Goal: Task Accomplishment & Management: Use online tool/utility

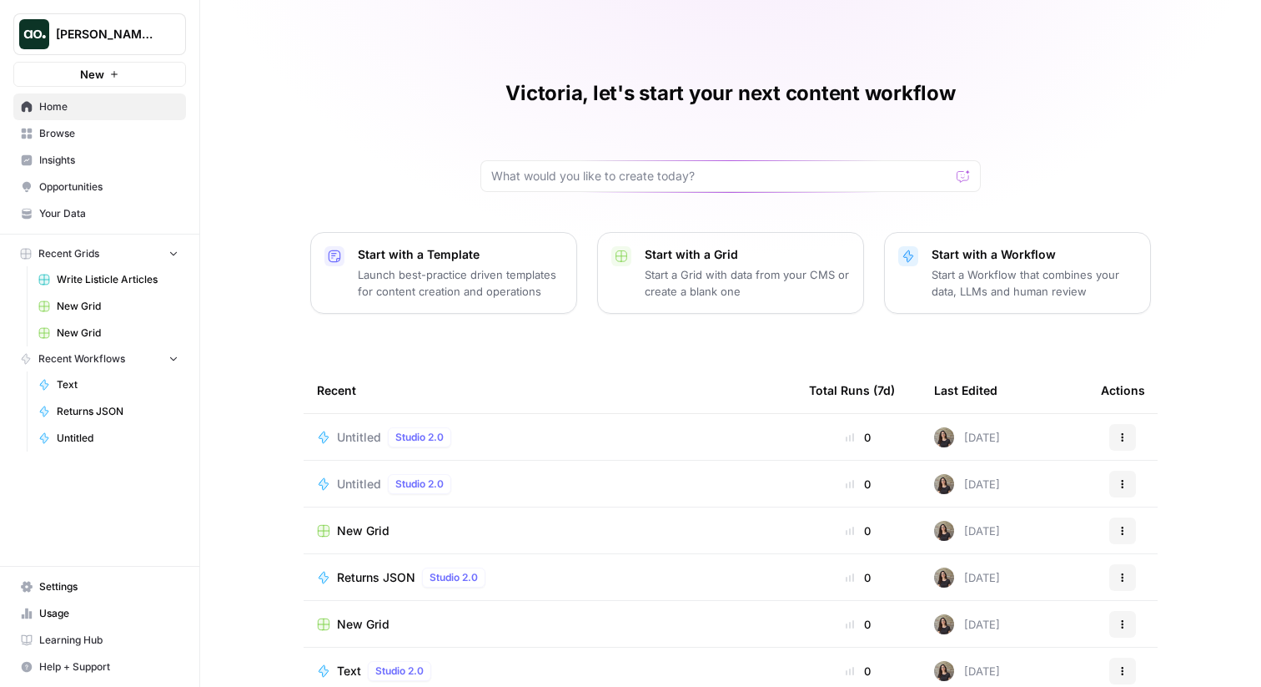
click at [373, 438] on span "Untitled" at bounding box center [359, 437] width 44 height 17
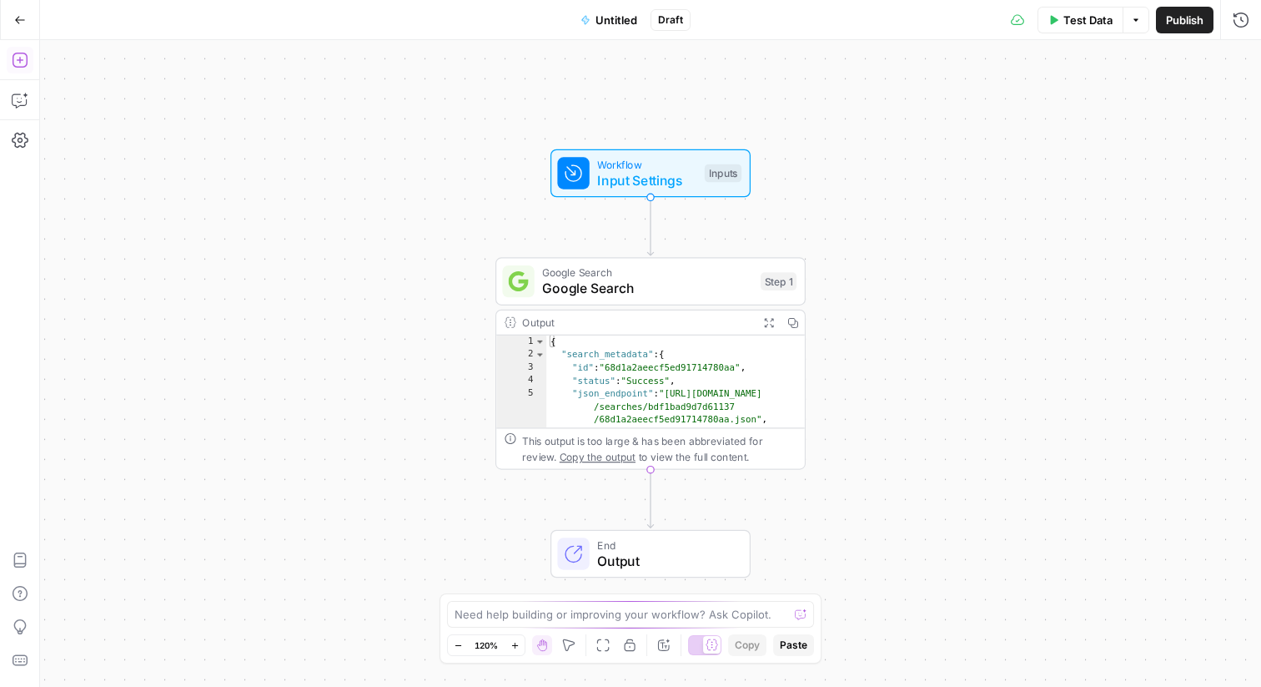
click at [28, 63] on button "Add Steps" at bounding box center [20, 60] width 27 height 27
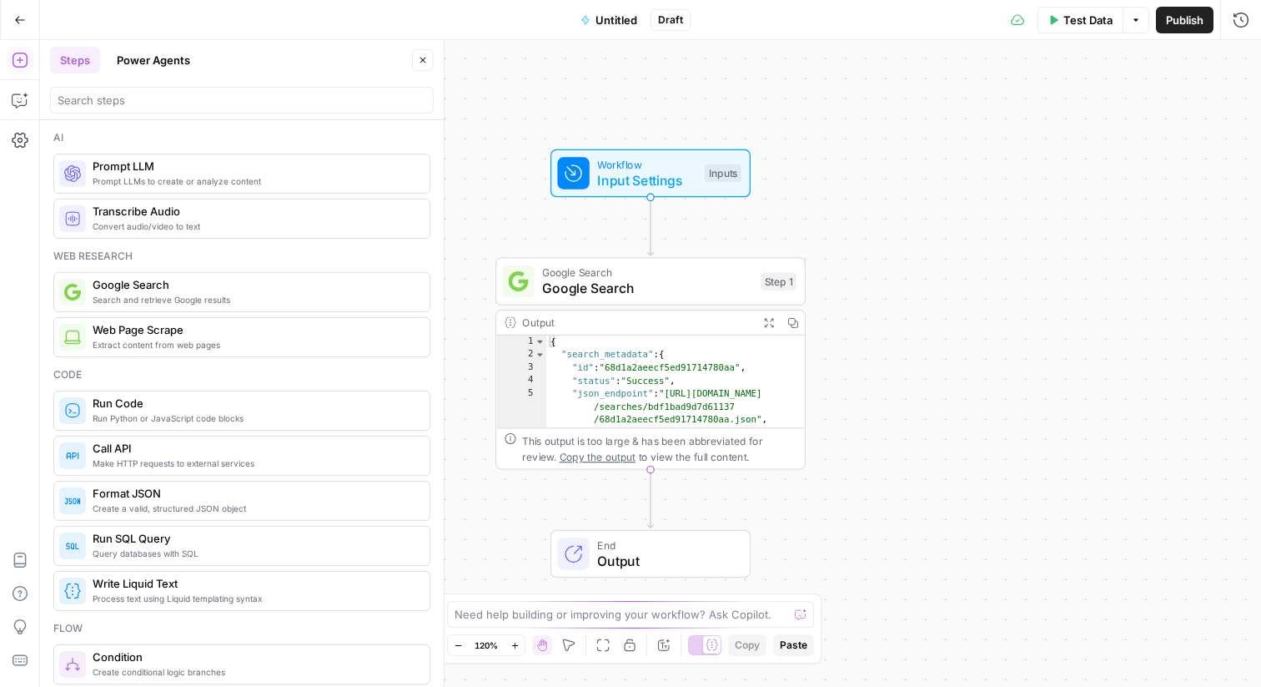
click at [148, 67] on button "Power Agents" at bounding box center [153, 60] width 93 height 27
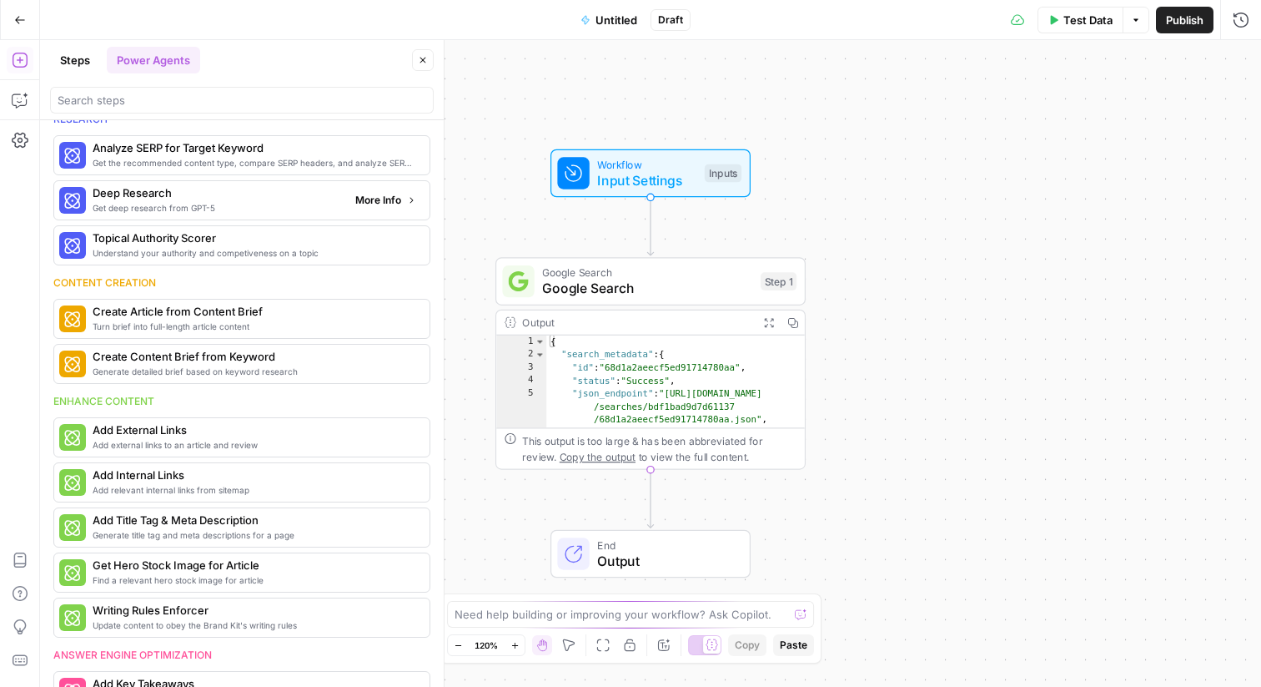
scroll to position [33, 0]
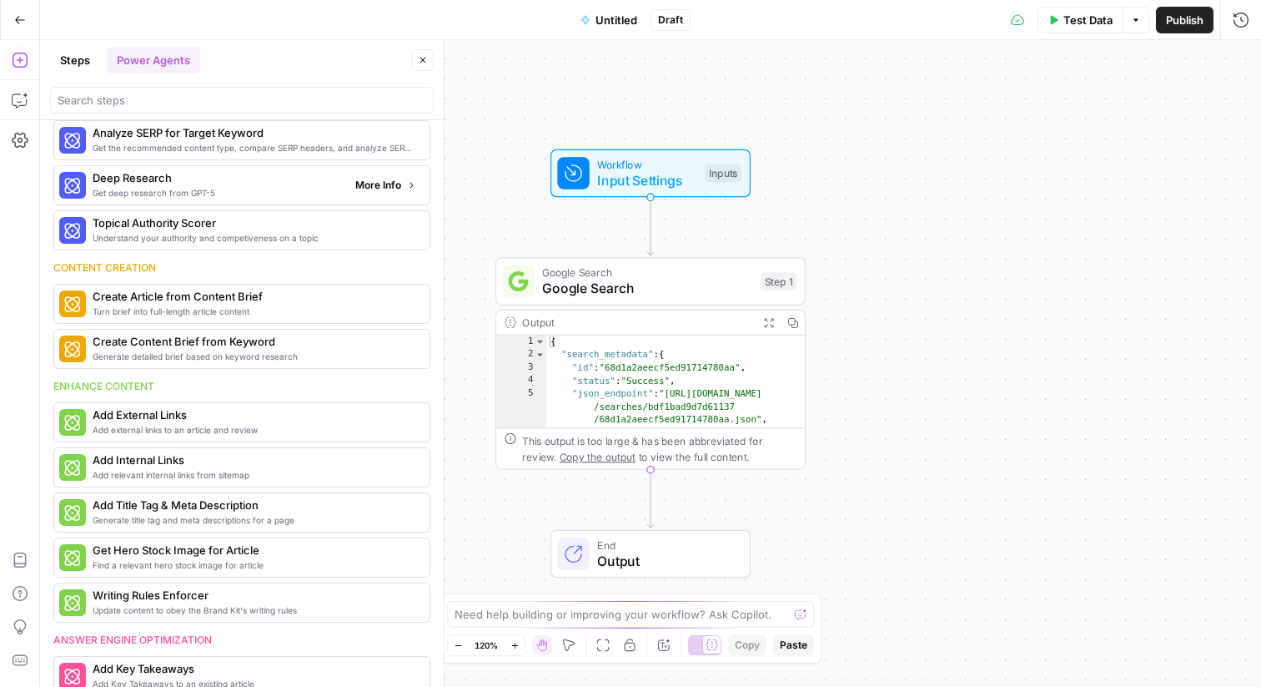
click at [188, 196] on span "Get deep research from GPT-5" at bounding box center [217, 192] width 249 height 13
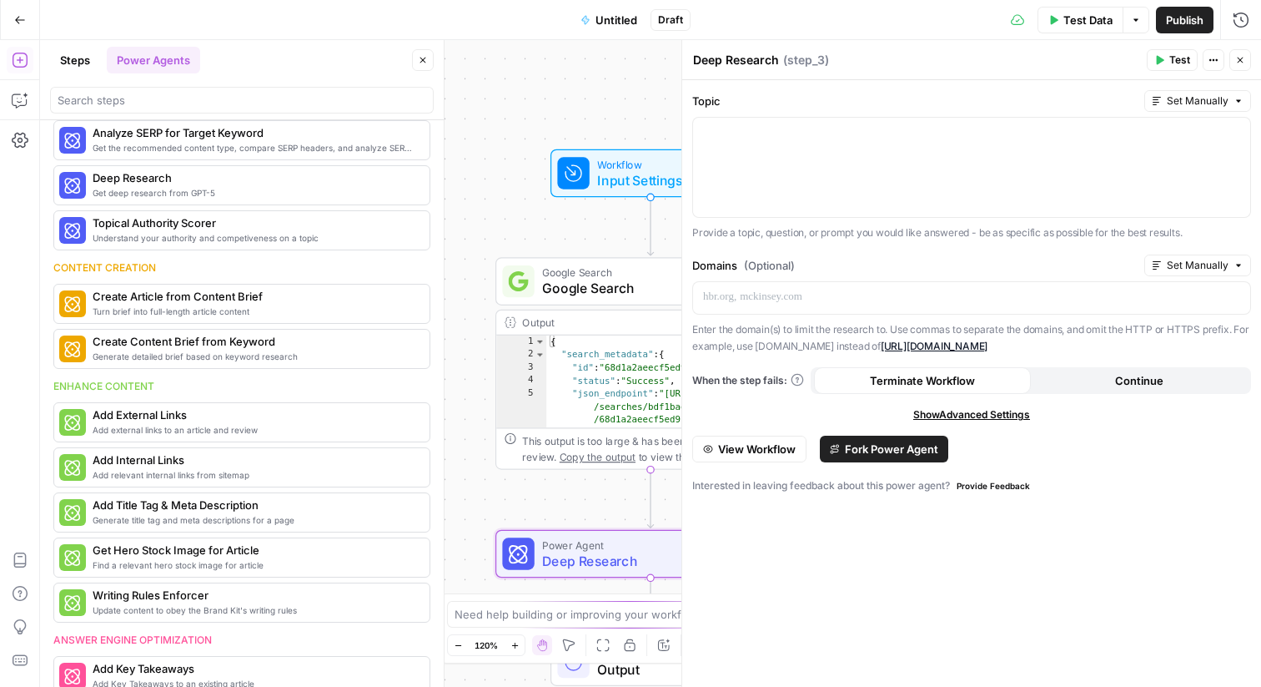
click at [1241, 51] on button "Close" at bounding box center [1241, 60] width 22 height 22
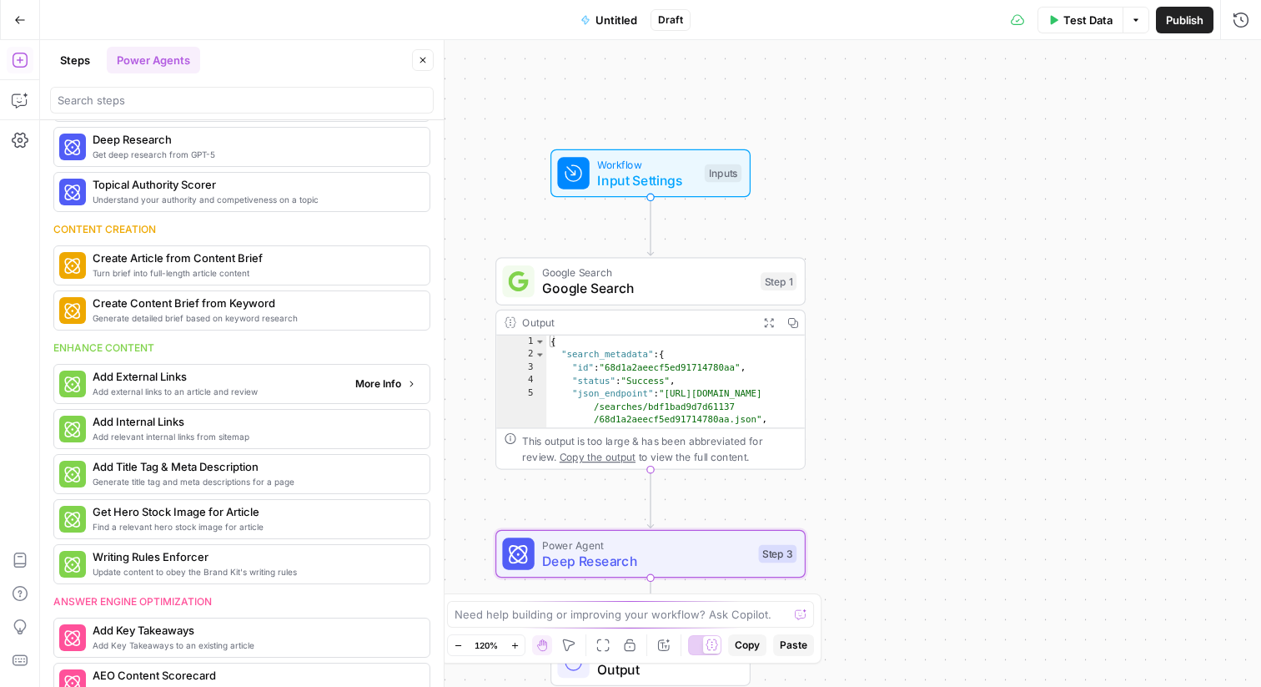
scroll to position [73, 0]
click at [227, 264] on span "Create Article from Content Brief" at bounding box center [217, 257] width 249 height 17
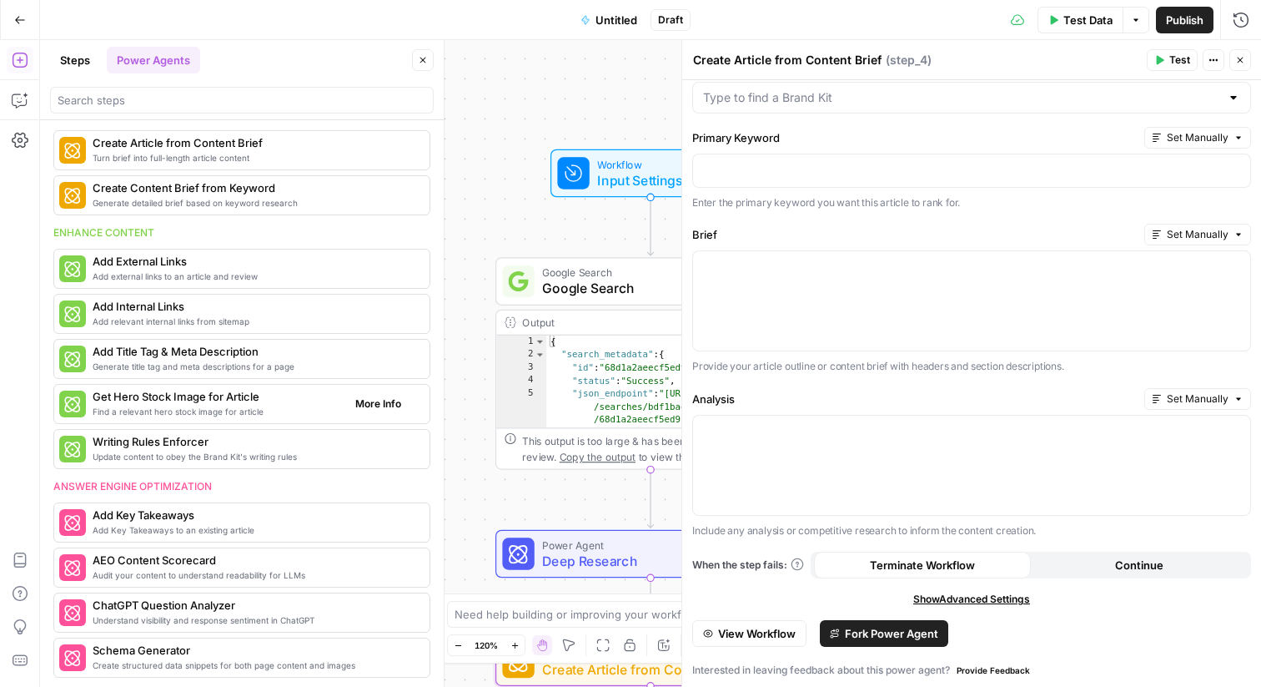
scroll to position [380, 0]
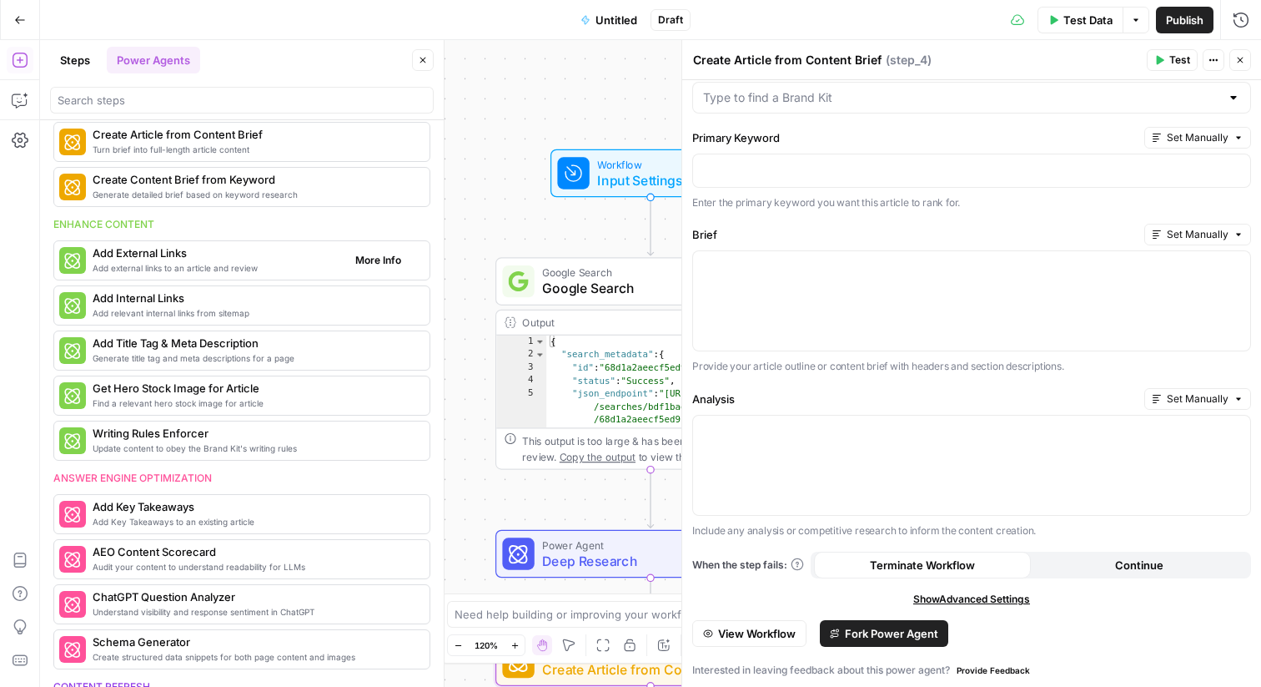
click at [239, 254] on span "Add External Links" at bounding box center [217, 252] width 249 height 17
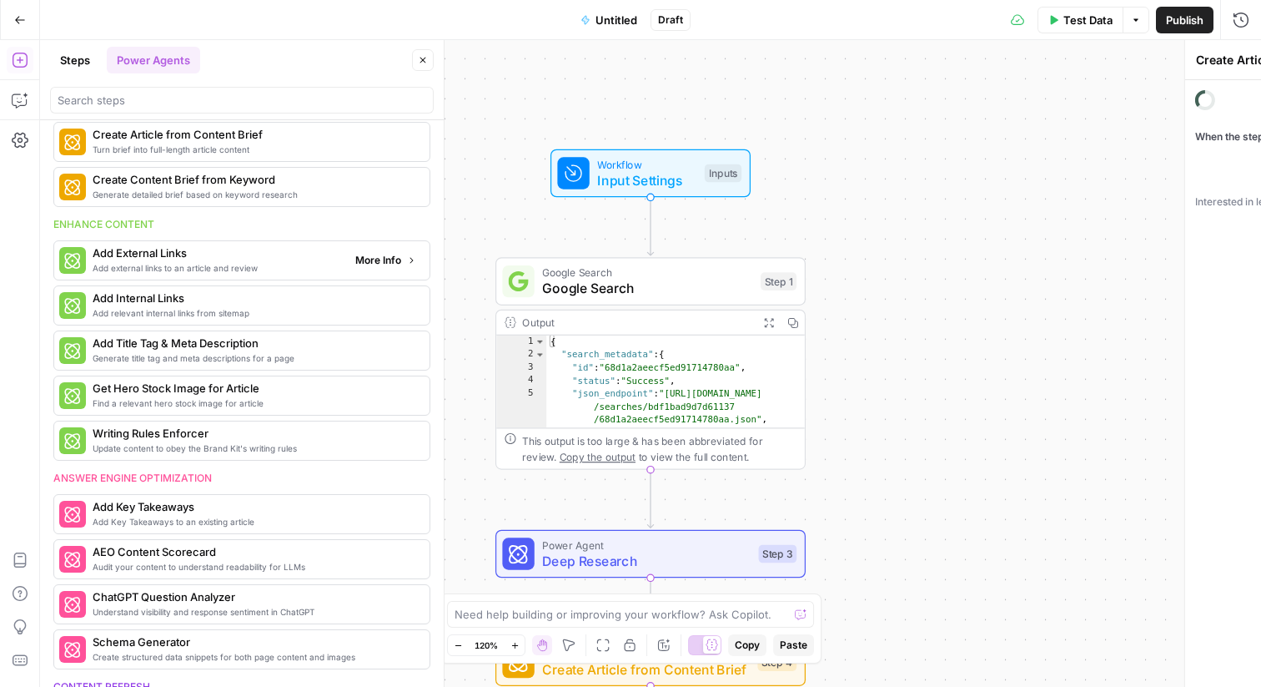
type textarea "Add External Links"
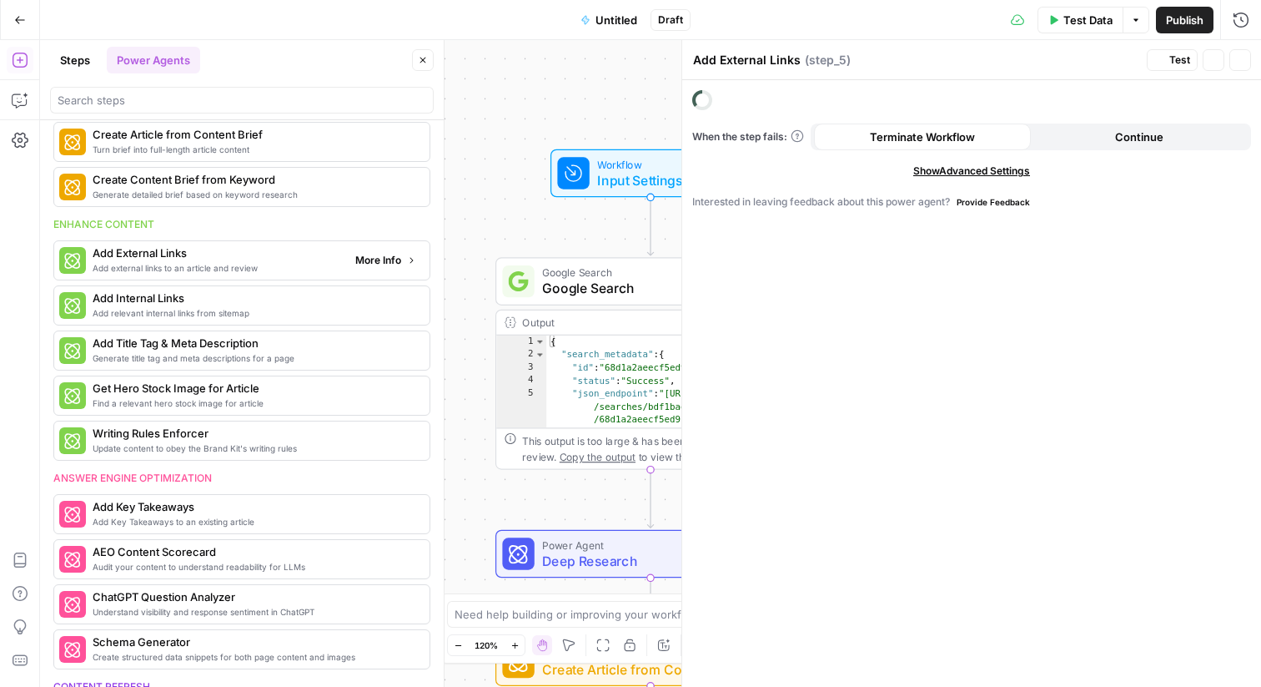
scroll to position [195, 0]
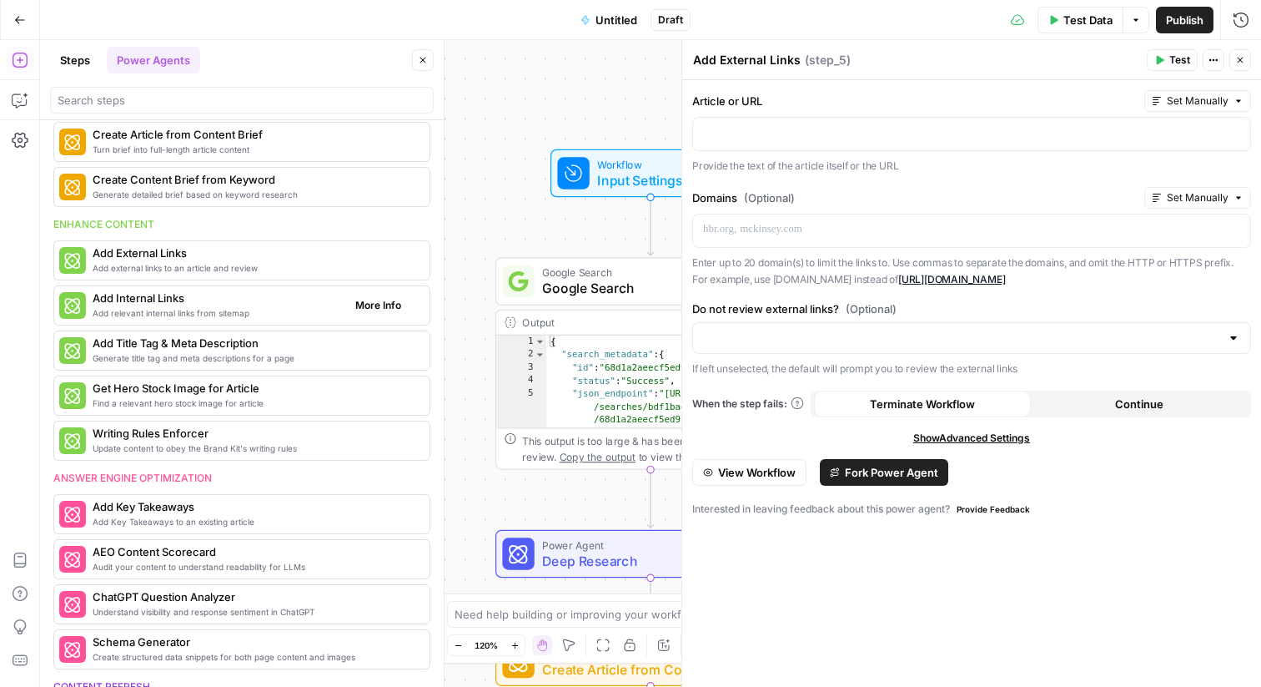
click at [171, 325] on div "Add relevant internal links from sitemap Add Internal Links More Info" at bounding box center [241, 305] width 377 height 40
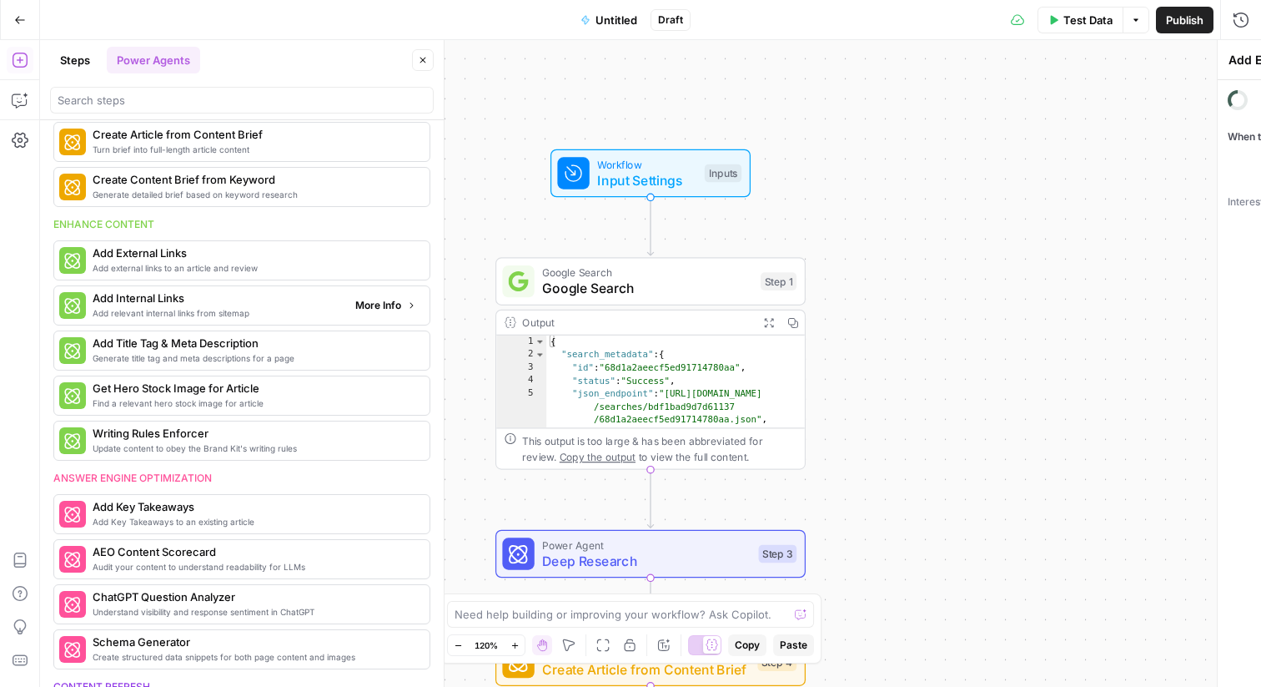
type textarea "Add Internal Links"
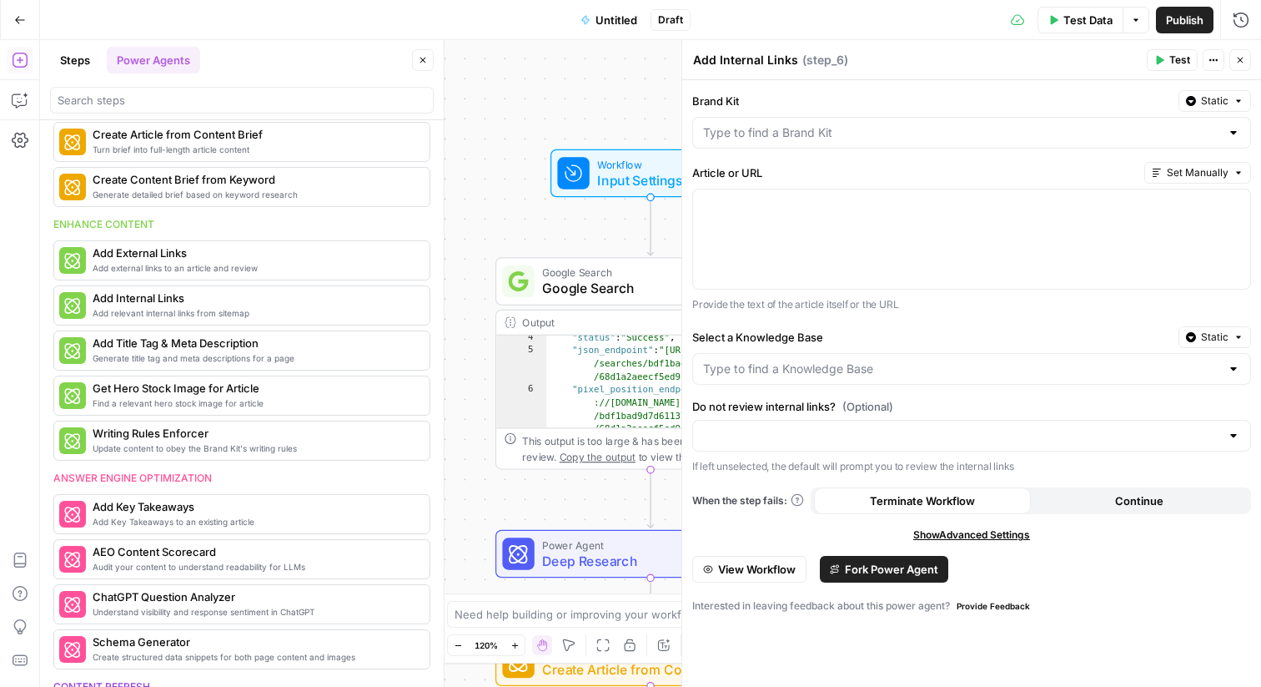
scroll to position [37, 0]
click at [763, 380] on div at bounding box center [971, 369] width 559 height 32
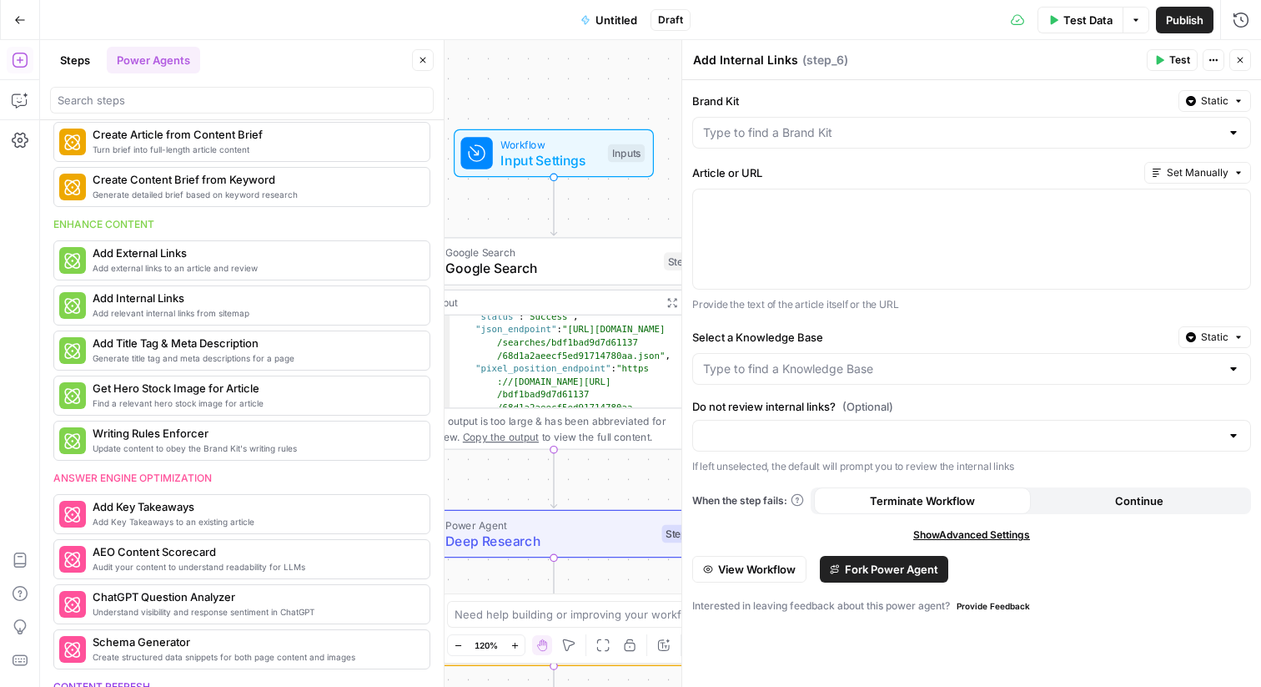
drag, startPoint x: 603, startPoint y: 239, endPoint x: 500, endPoint y: 212, distance: 107.0
click at [501, 212] on div "Workflow Input Settings Inputs Google Search Google Search Step 1 Output Expand…" at bounding box center [650, 363] width 1221 height 647
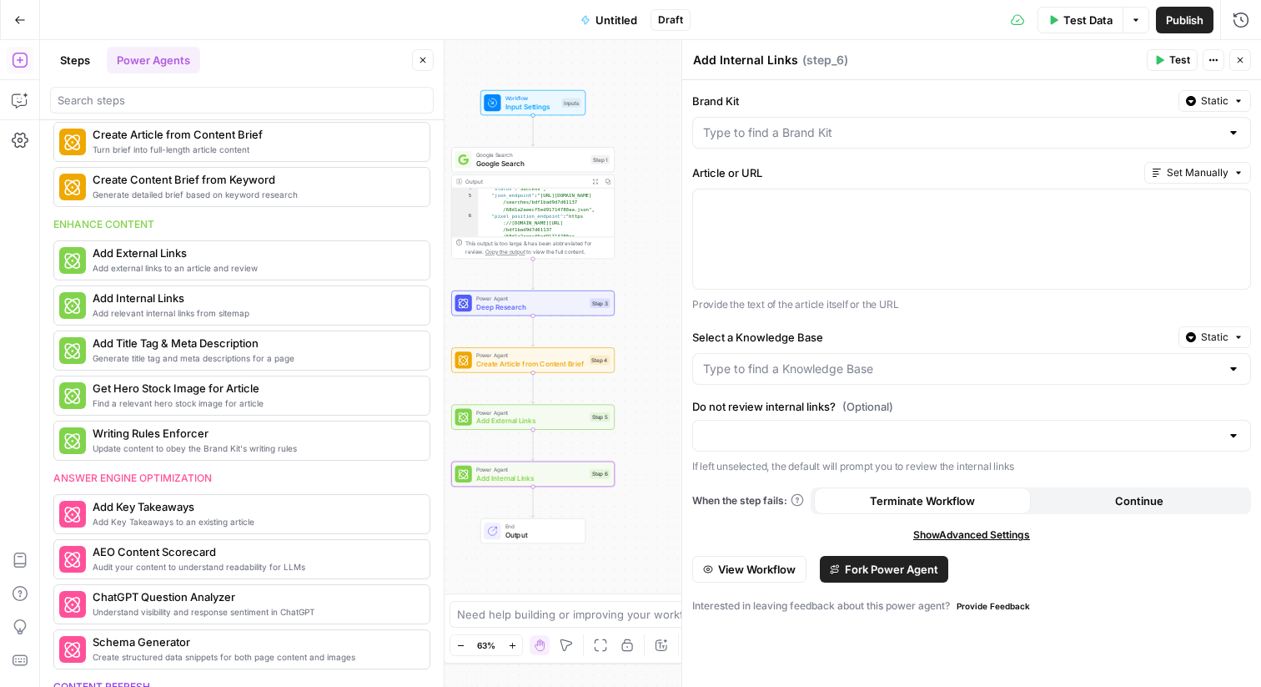
drag, startPoint x: 650, startPoint y: 289, endPoint x: 664, endPoint y: 208, distance: 83.0
click at [664, 209] on div "Workflow Input Settings Inputs Google Search Google Search Step 1 Output Expand…" at bounding box center [650, 363] width 1221 height 647
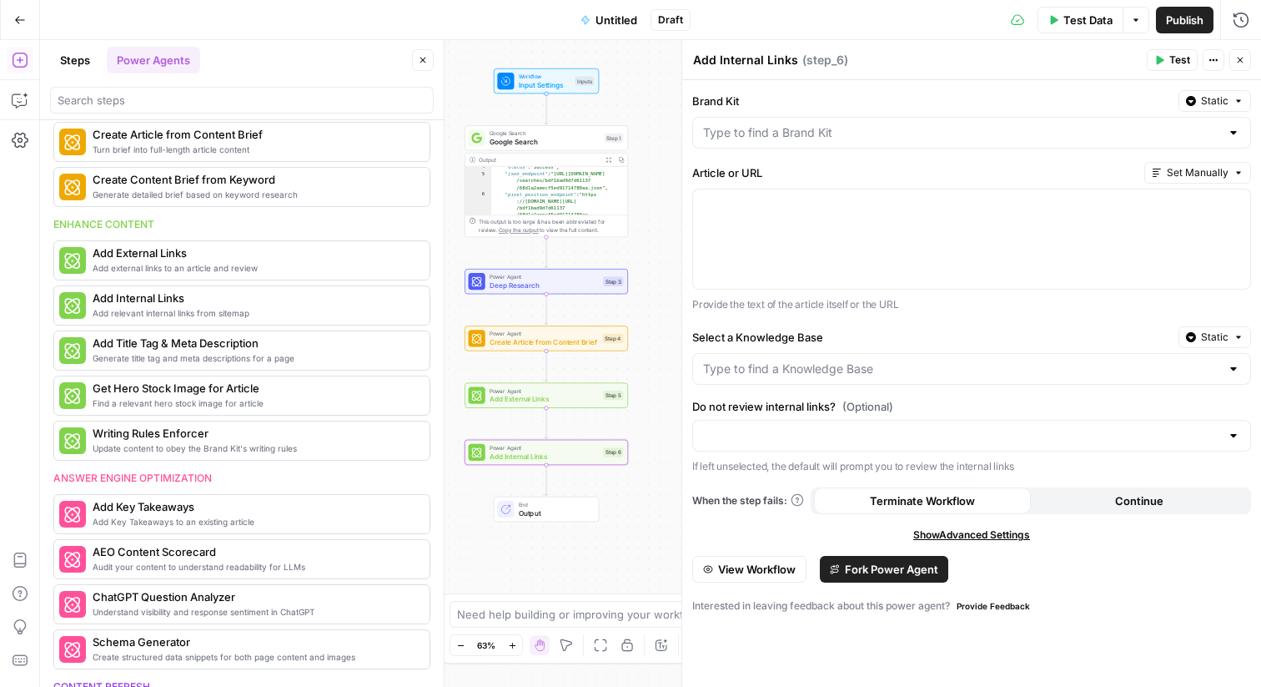
drag, startPoint x: 664, startPoint y: 208, endPoint x: 668, endPoint y: 189, distance: 18.8
click at [672, 190] on div "Workflow Input Settings Inputs Google Search Google Search Step 1 Output Expand…" at bounding box center [650, 363] width 1221 height 647
click at [862, 385] on div "Brand Kit Static Article or URL Set Manually Provide the text of the article it…" at bounding box center [971, 383] width 579 height 607
click at [880, 373] on input "Select a Knowledge Base" at bounding box center [961, 368] width 517 height 17
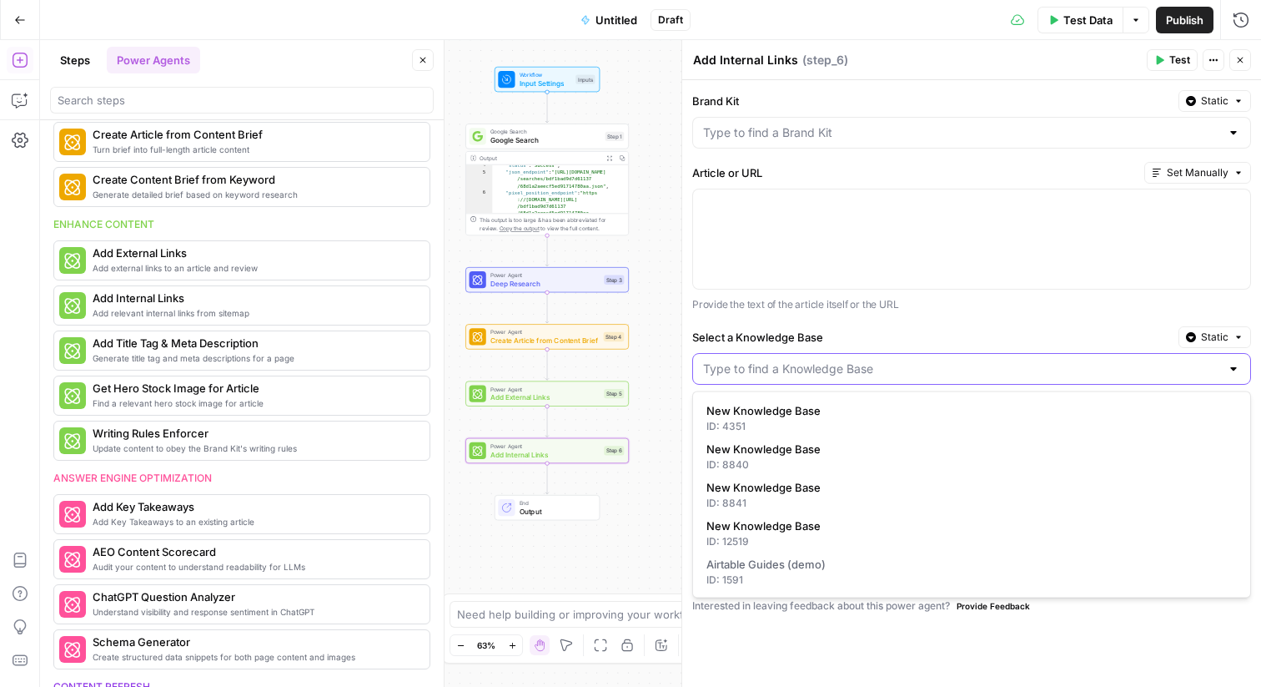
click at [857, 361] on input "Select a Knowledge Base" at bounding box center [961, 368] width 517 height 17
click at [893, 312] on p "Provide the text of the article itself or the URL" at bounding box center [971, 304] width 559 height 17
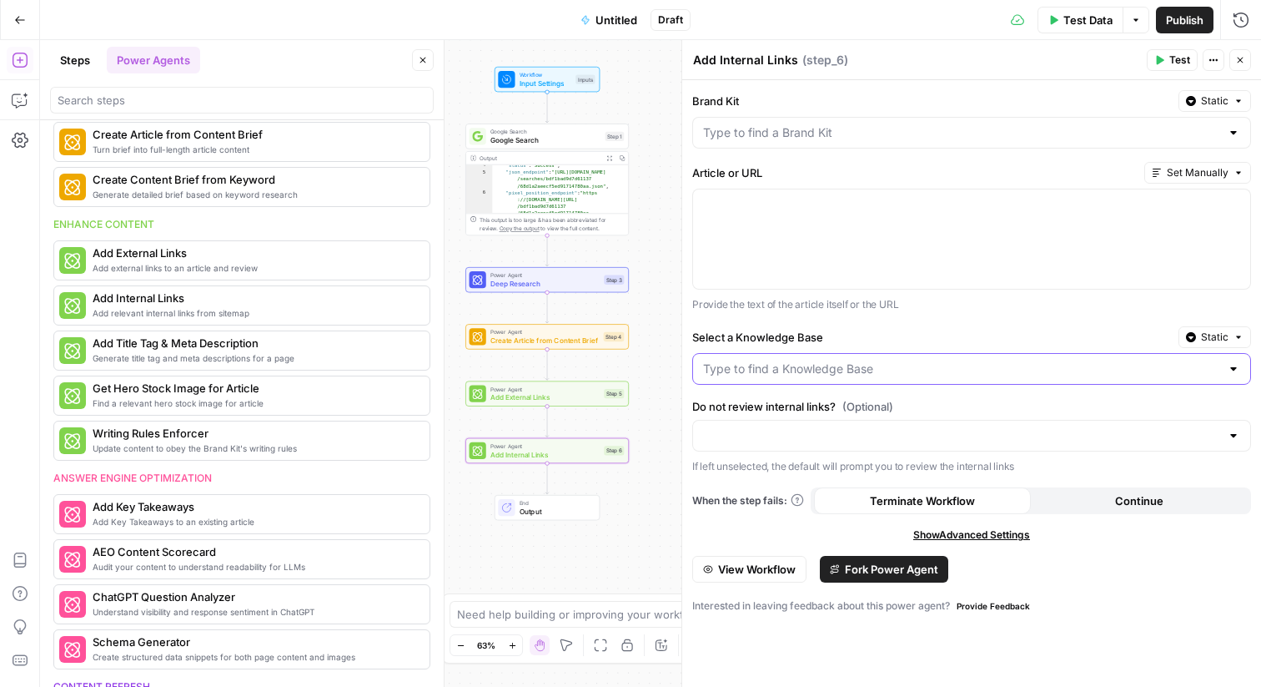
click at [865, 376] on input "Select a Knowledge Base" at bounding box center [961, 368] width 517 height 17
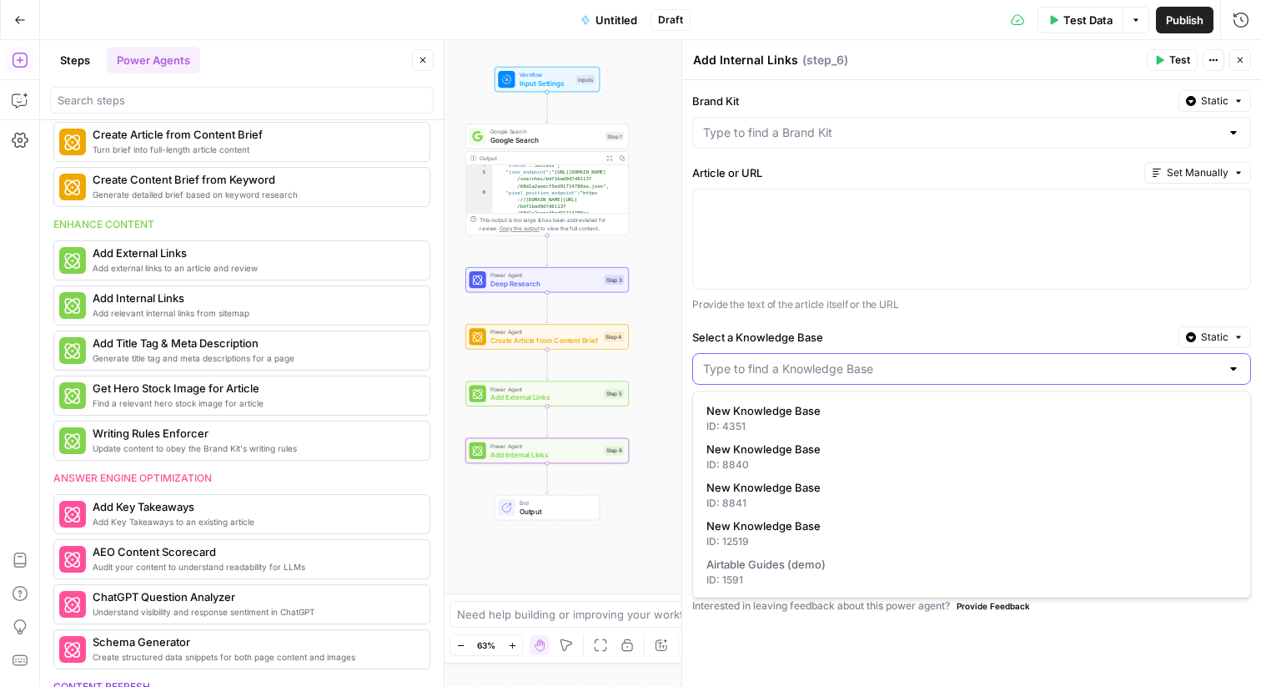
click at [865, 376] on input "Select a Knowledge Base" at bounding box center [961, 368] width 517 height 17
click at [851, 193] on div at bounding box center [971, 238] width 557 height 99
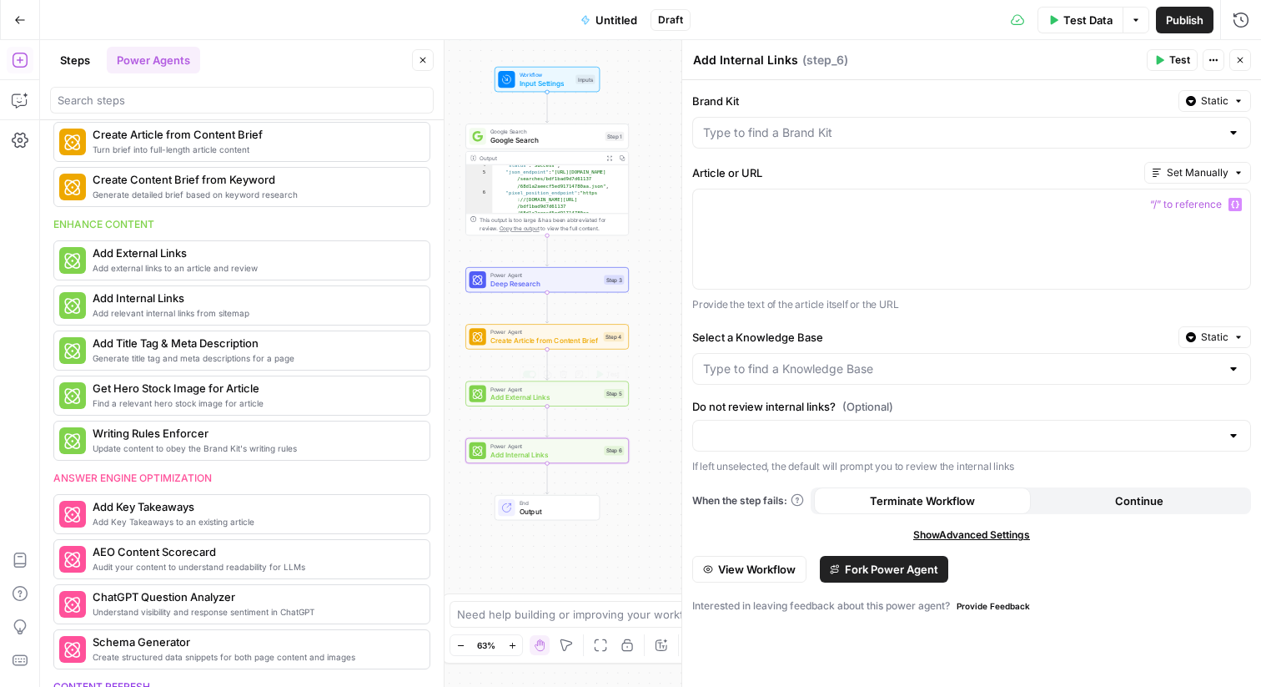
click at [501, 392] on span "Add External Links" at bounding box center [545, 397] width 109 height 11
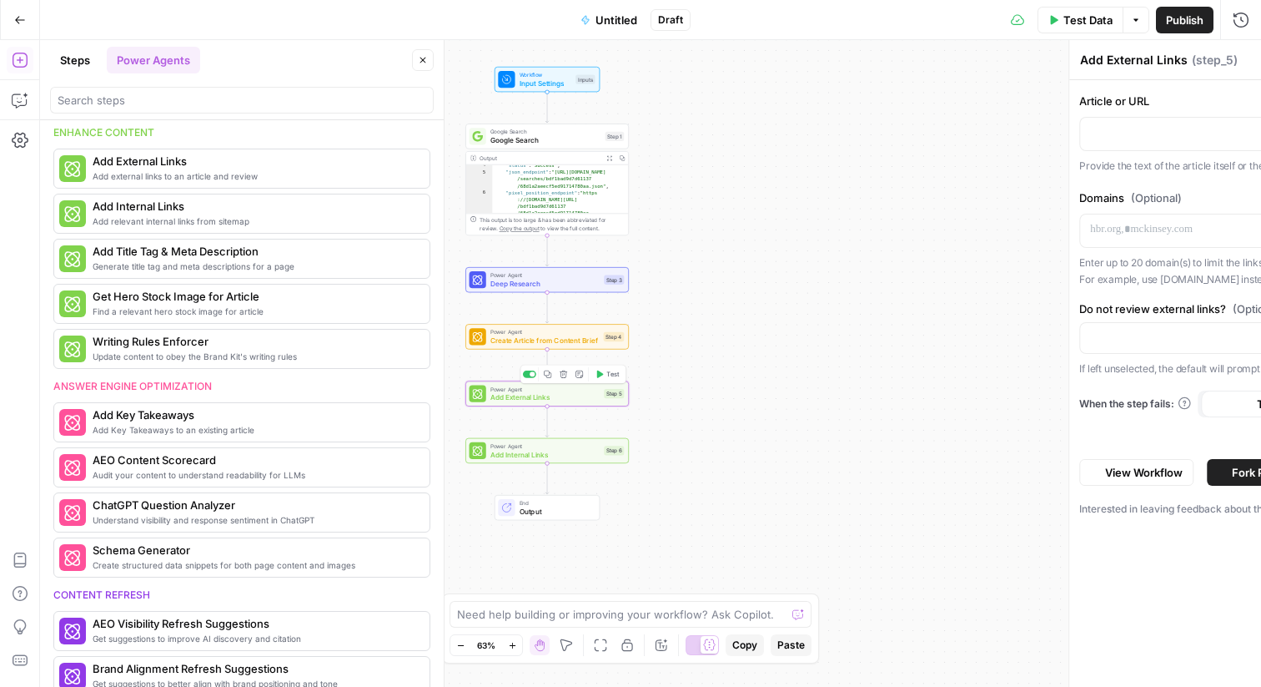
scroll to position [195, 0]
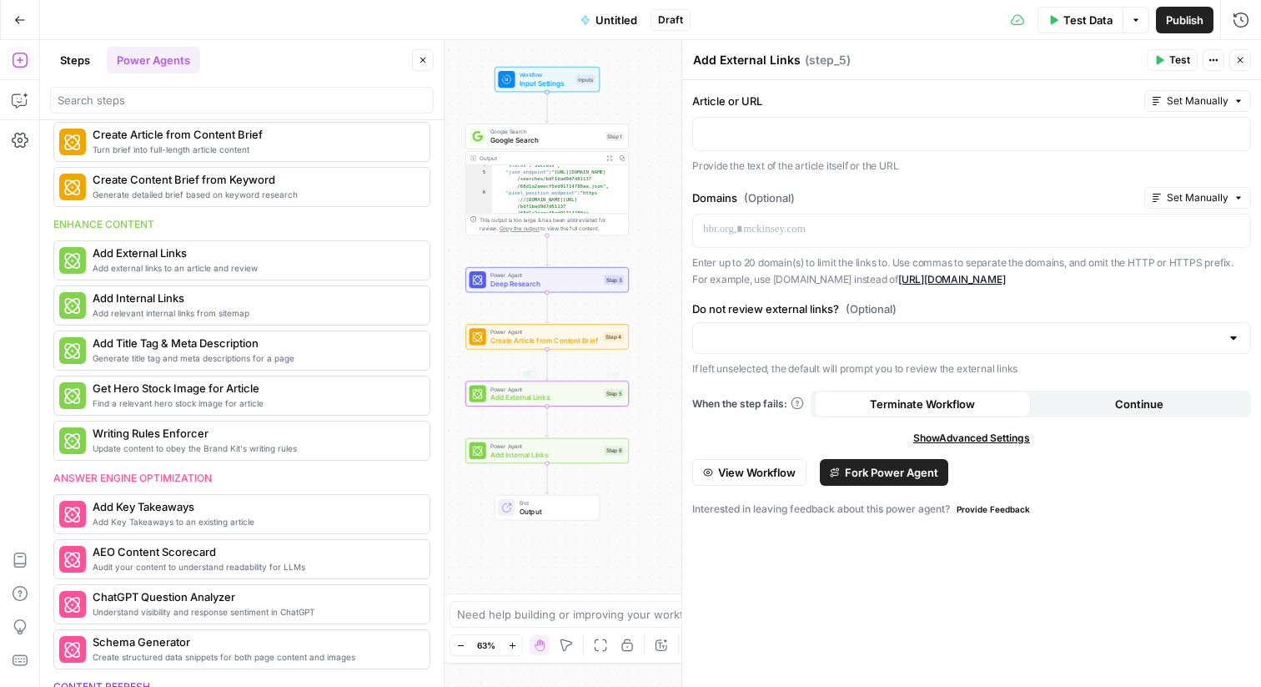
click at [511, 454] on span "Add Internal Links" at bounding box center [545, 454] width 109 height 11
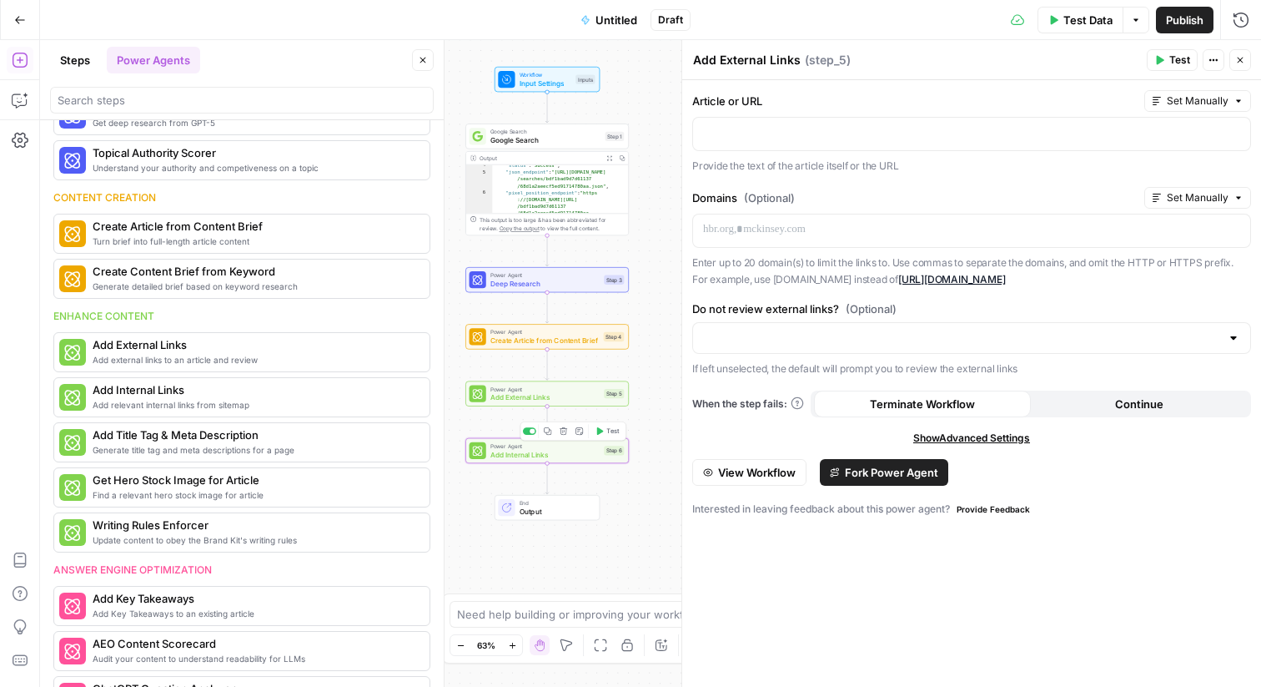
scroll to position [287, 0]
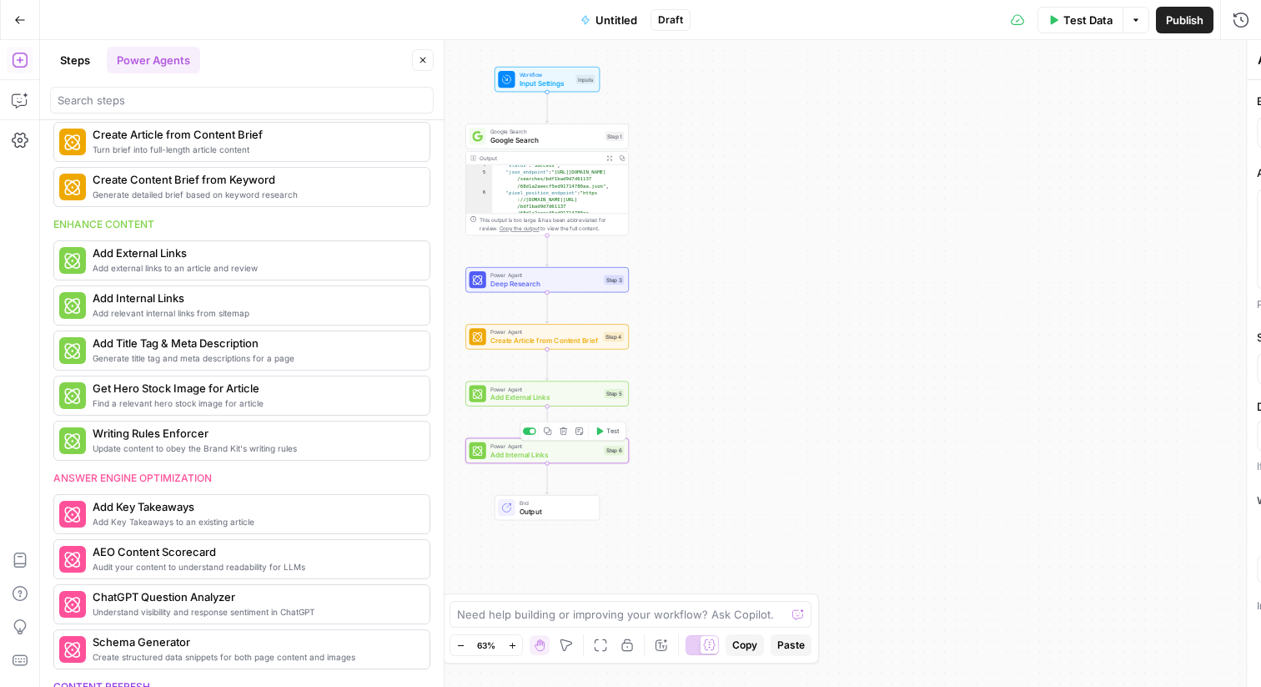
type textarea "Add Internal Links"
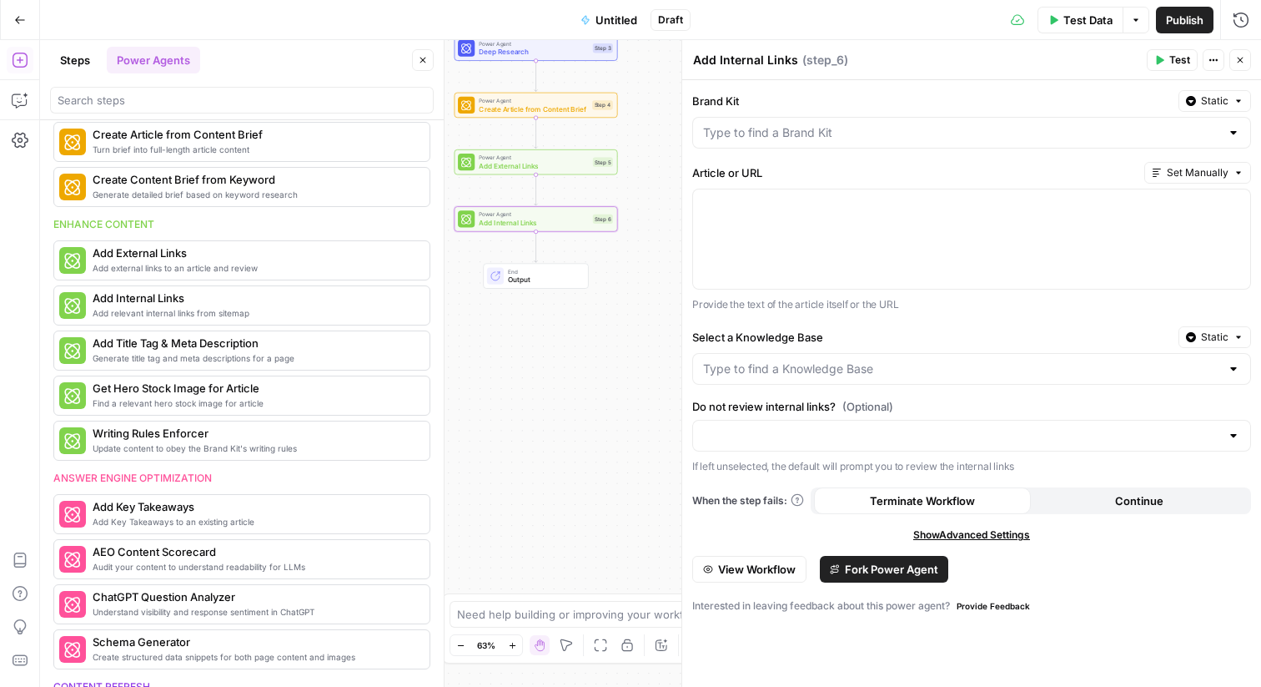
click at [882, 385] on div "Brand Kit Static Article or URL Set Manually Provide the text of the article it…" at bounding box center [971, 383] width 579 height 607
click at [890, 365] on input "Select a Knowledge Base" at bounding box center [961, 368] width 517 height 17
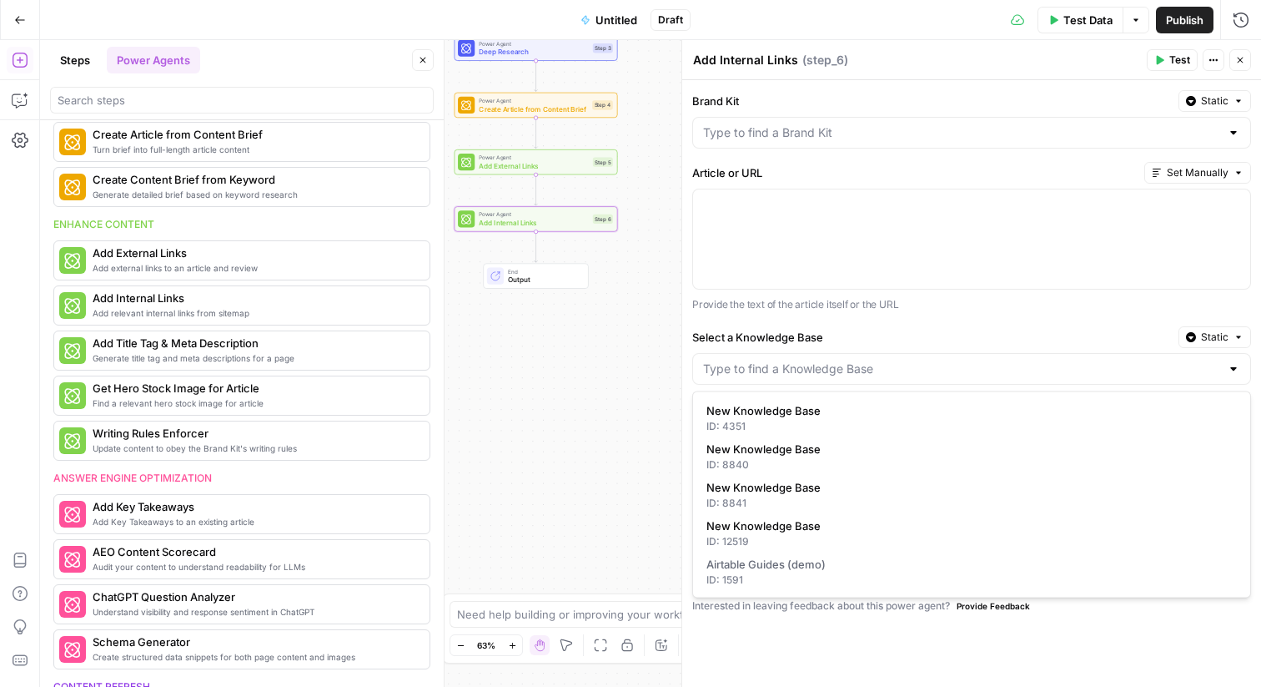
click at [18, 17] on icon "button" at bounding box center [20, 20] width 12 height 12
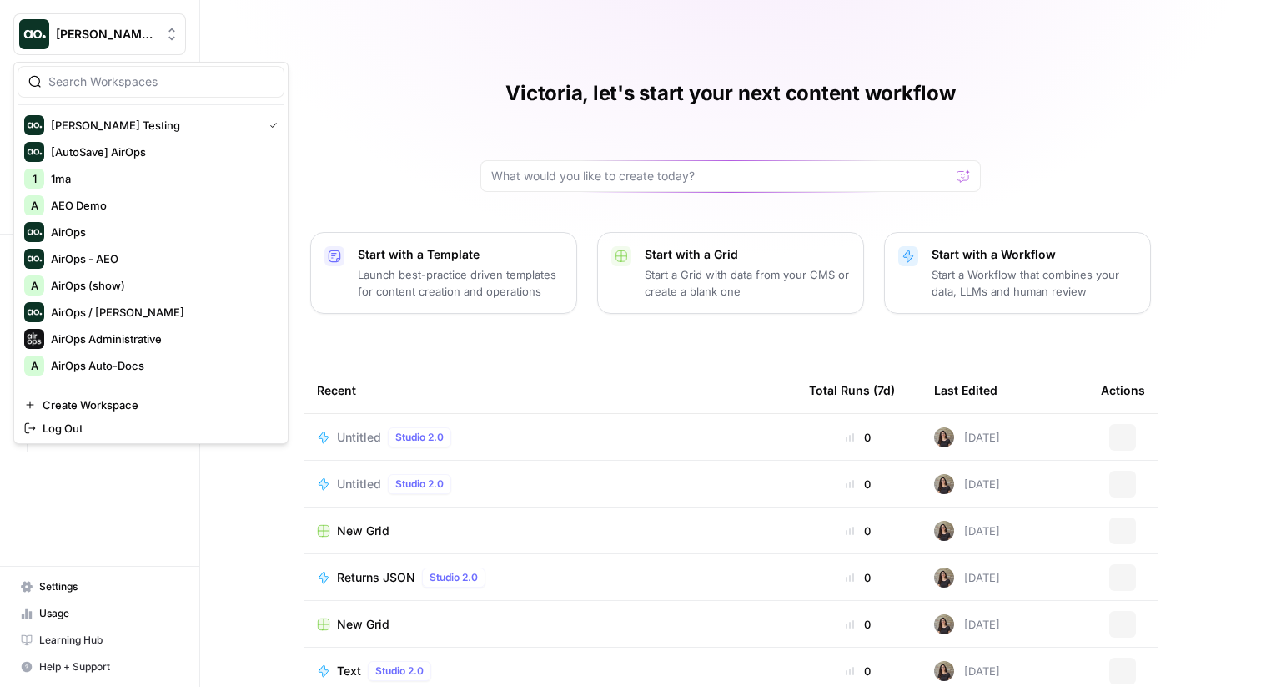
click at [141, 41] on span "[PERSON_NAME] Testing" at bounding box center [106, 34] width 101 height 17
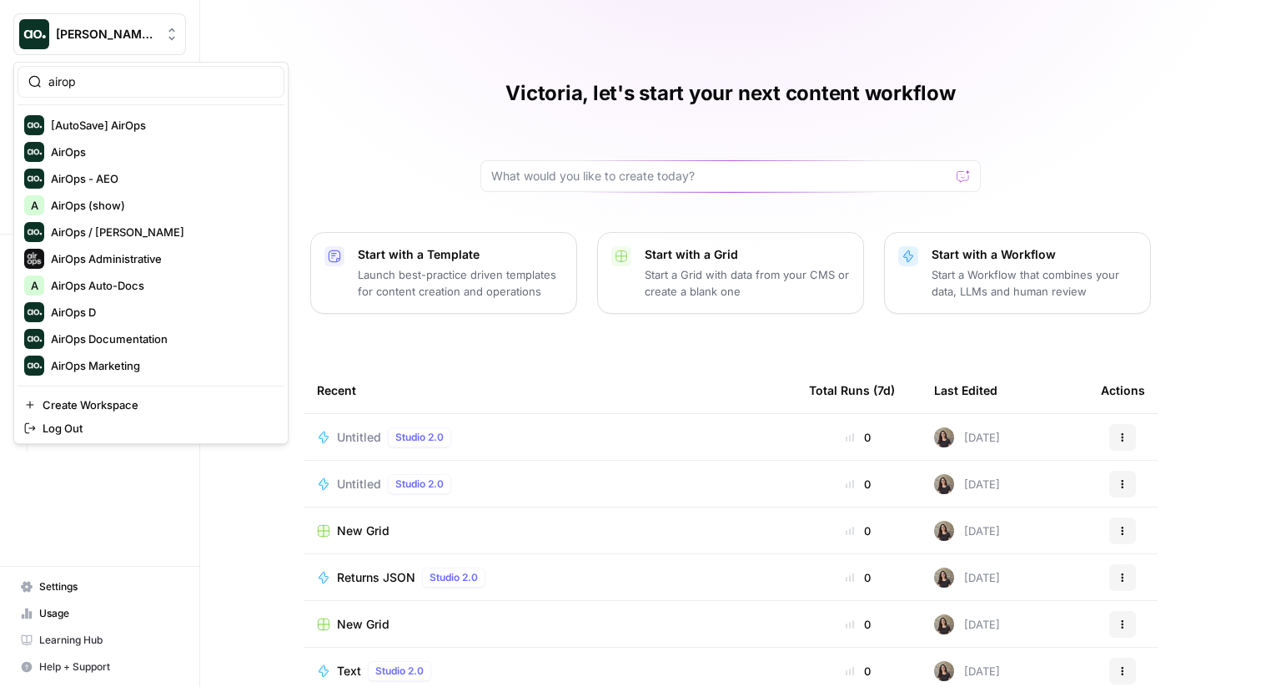
type input "airop"
click at [116, 156] on span "AirOps" at bounding box center [161, 151] width 220 height 17
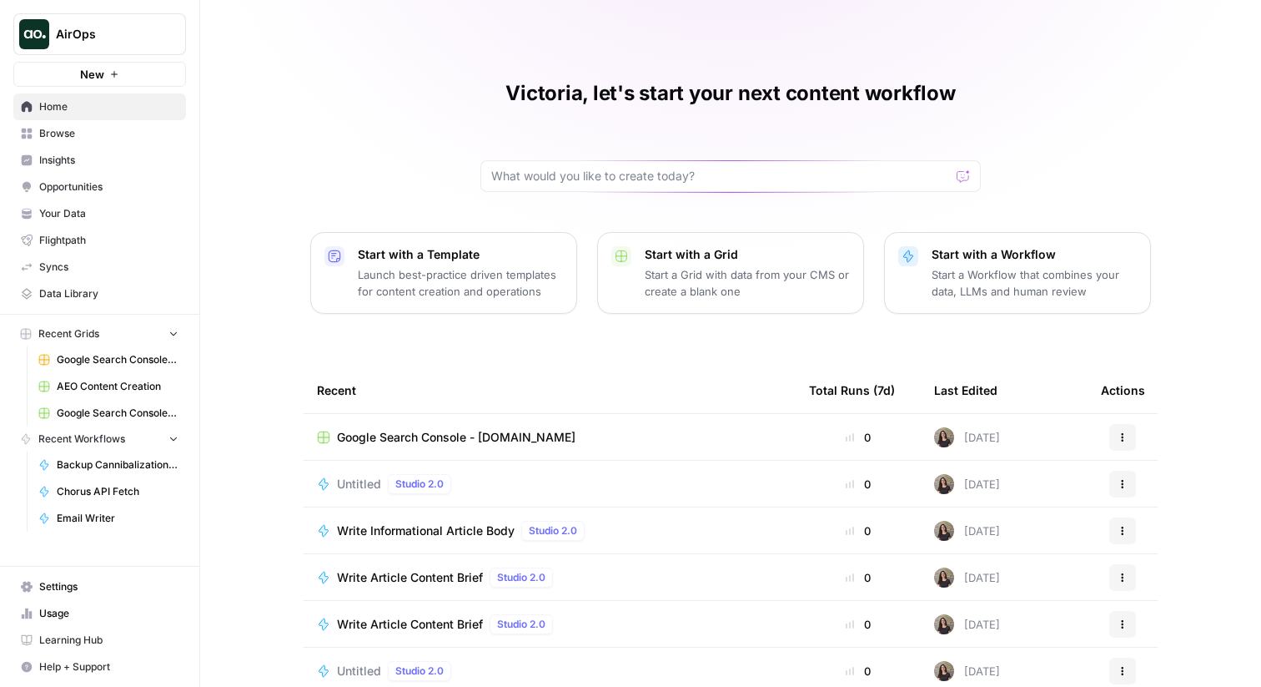
click at [369, 483] on span "Untitled" at bounding box center [359, 484] width 44 height 17
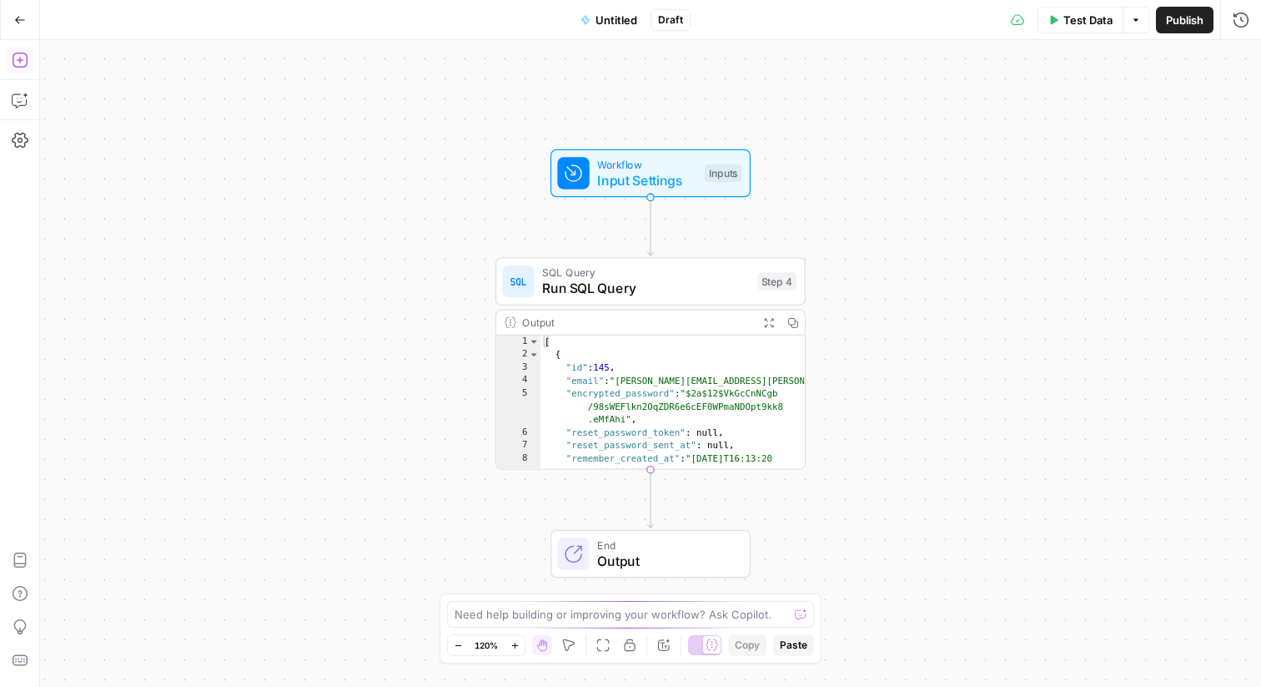
click at [20, 67] on icon "button" at bounding box center [19, 60] width 15 height 15
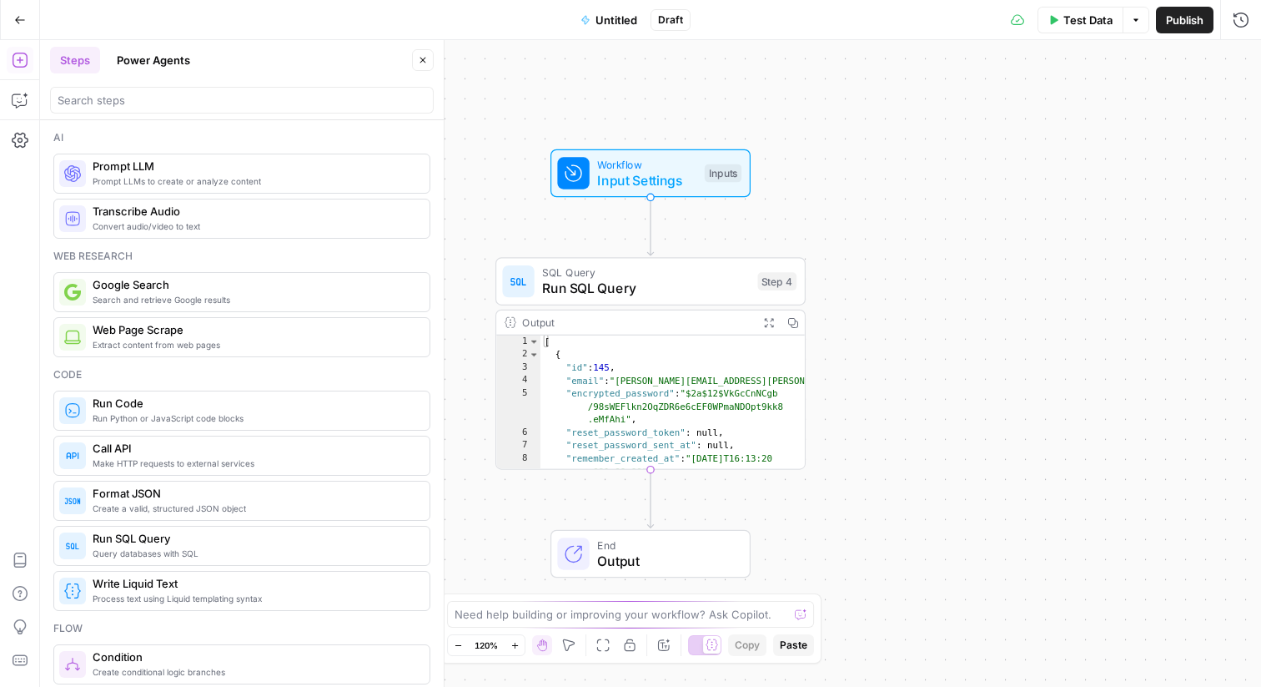
click at [179, 74] on header "Steps Power Agents Close" at bounding box center [242, 80] width 404 height 80
click at [170, 59] on button "Power Agents" at bounding box center [153, 60] width 93 height 27
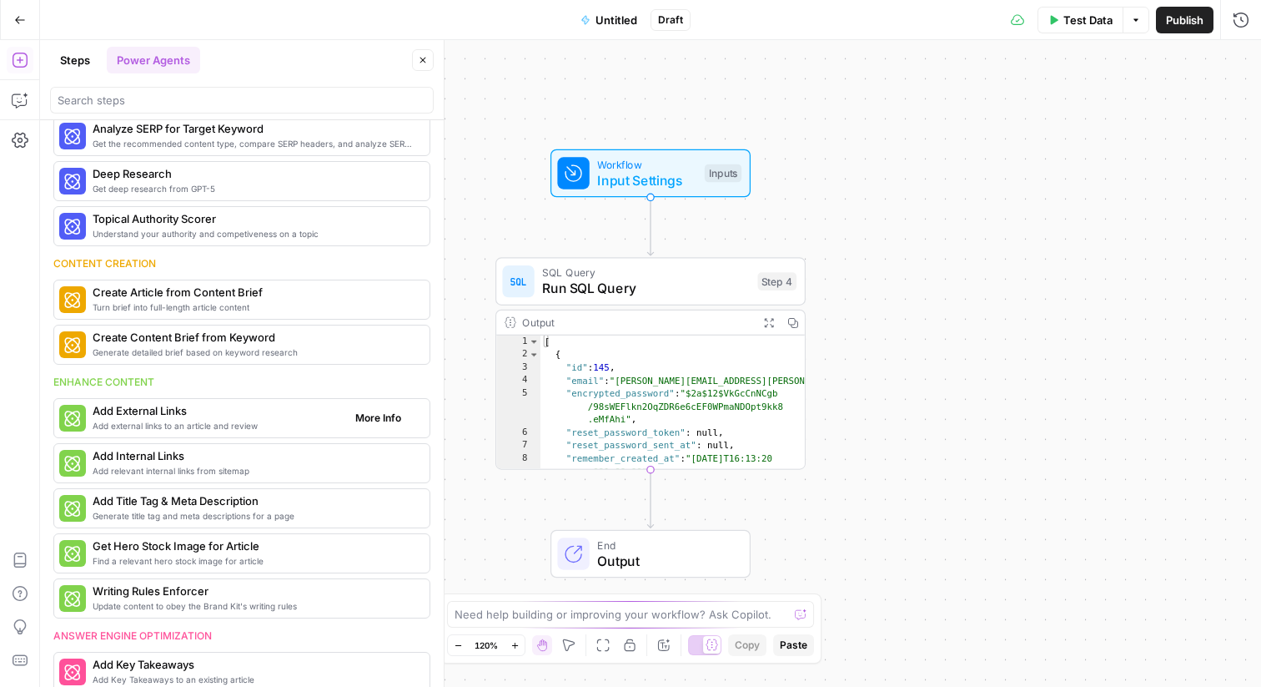
scroll to position [74, 0]
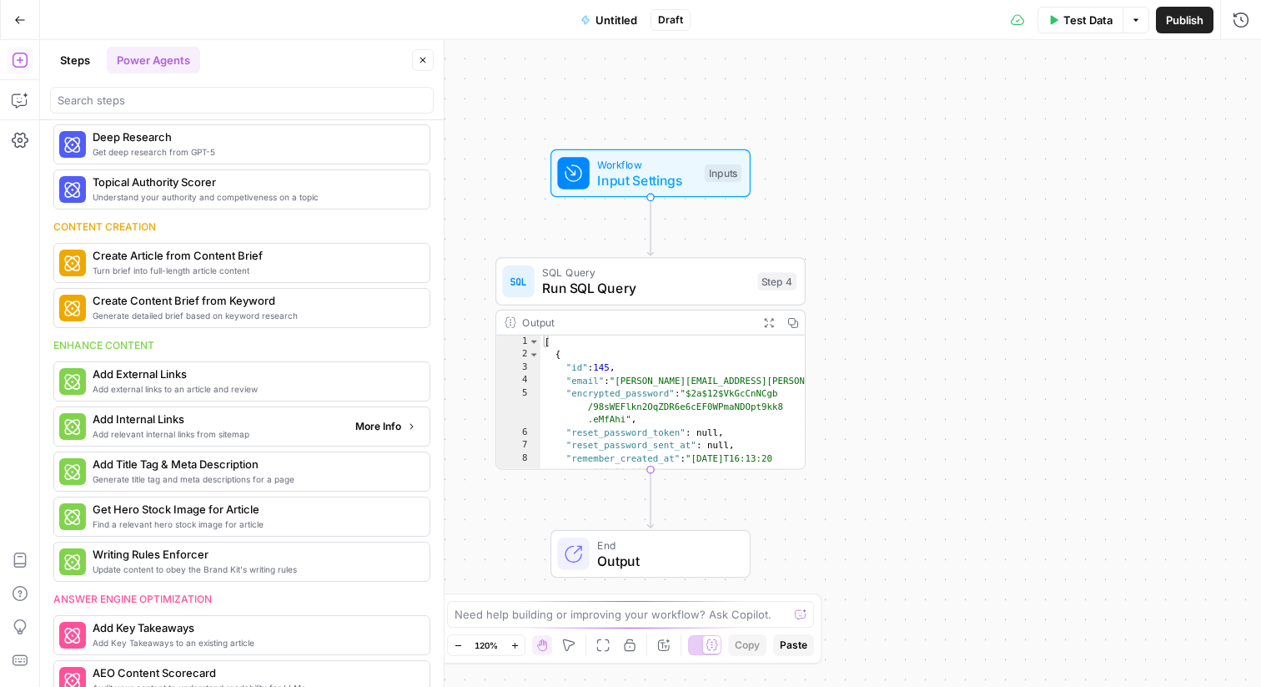
click at [192, 440] on span "Add relevant internal links from sitemap" at bounding box center [217, 433] width 249 height 13
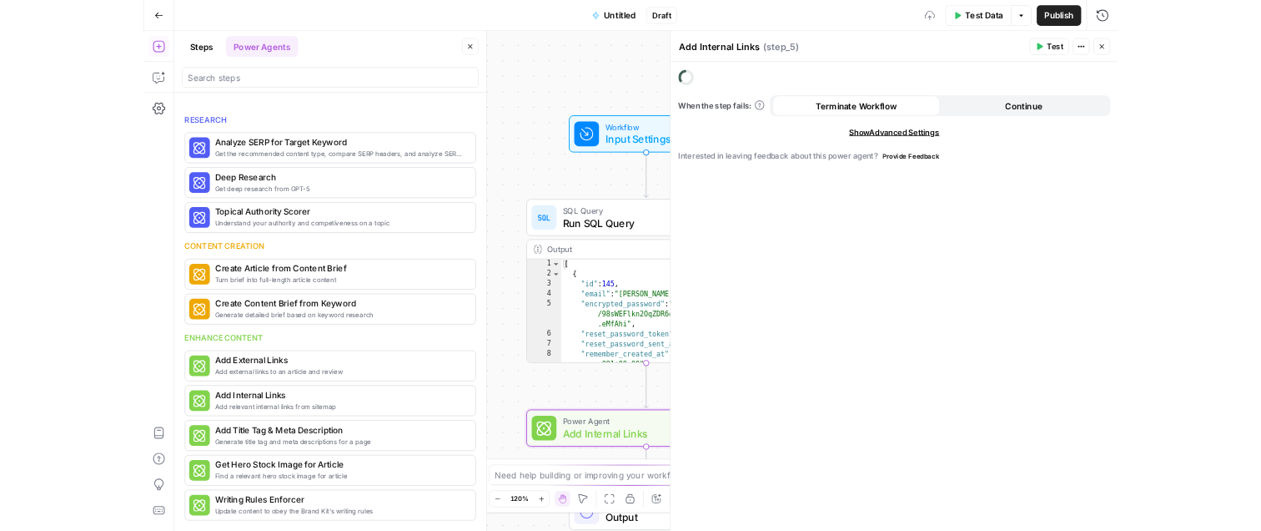
scroll to position [166, 0]
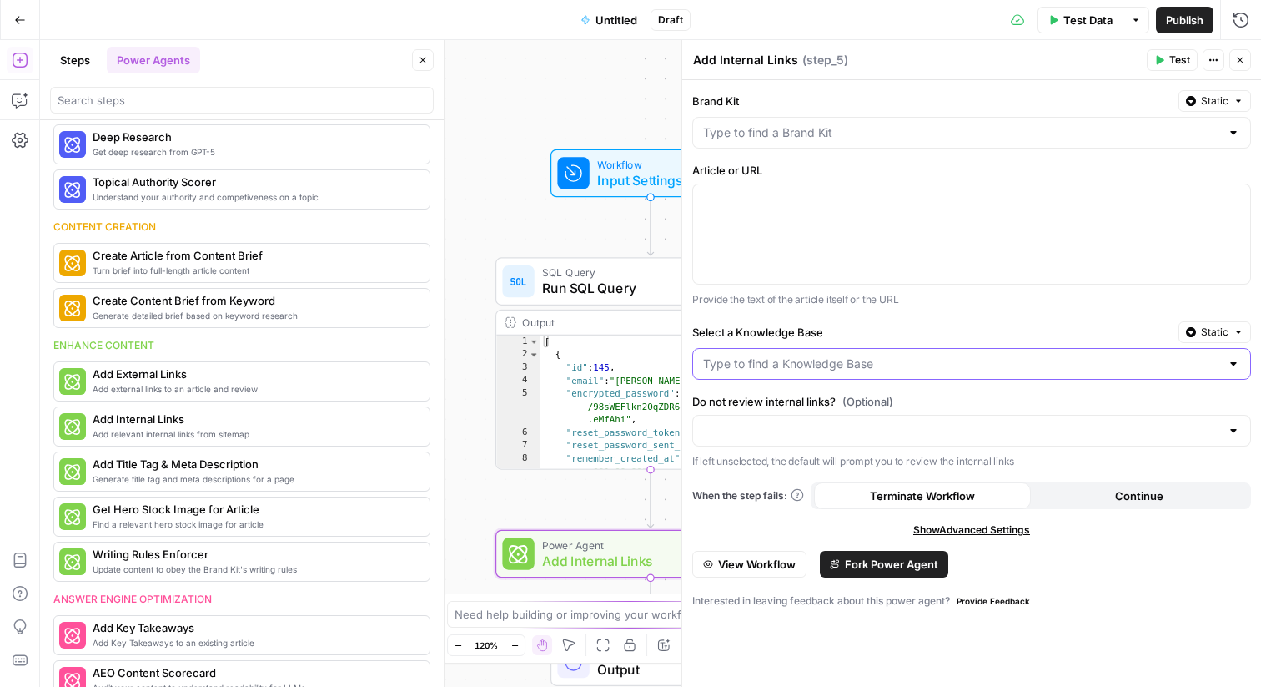
click at [964, 358] on input "Select a Knowledge Base" at bounding box center [961, 363] width 517 height 17
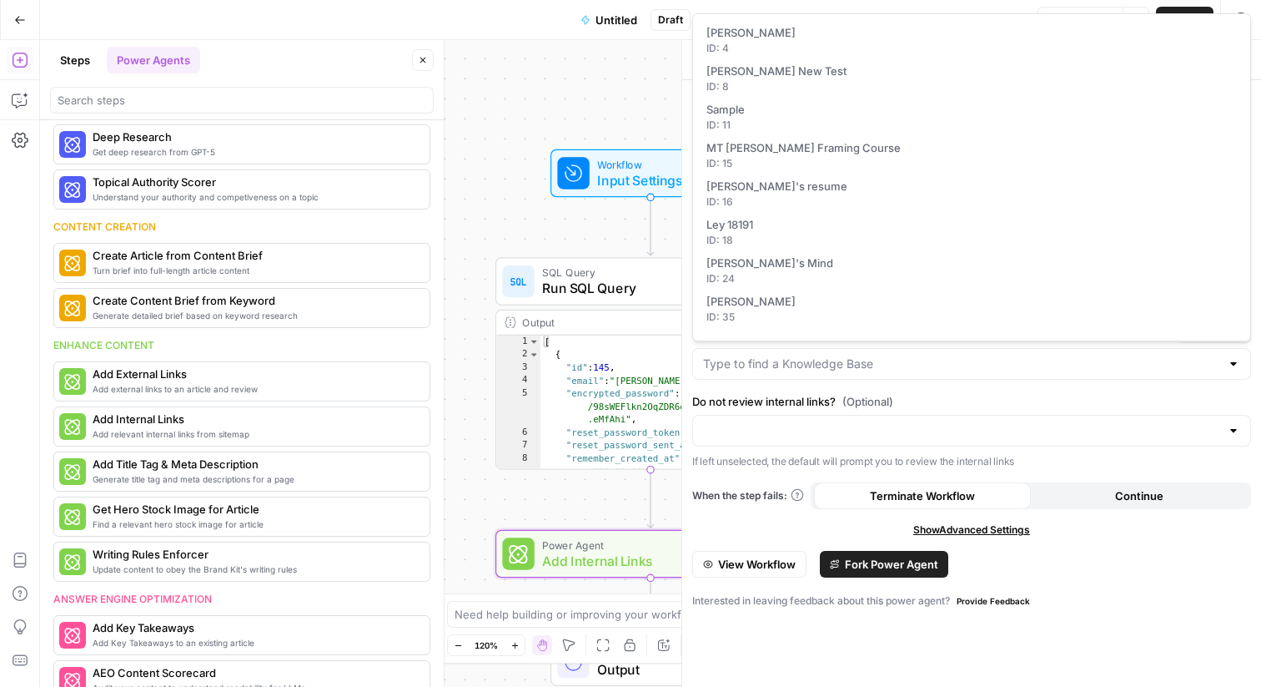
click at [931, 420] on div at bounding box center [971, 431] width 559 height 32
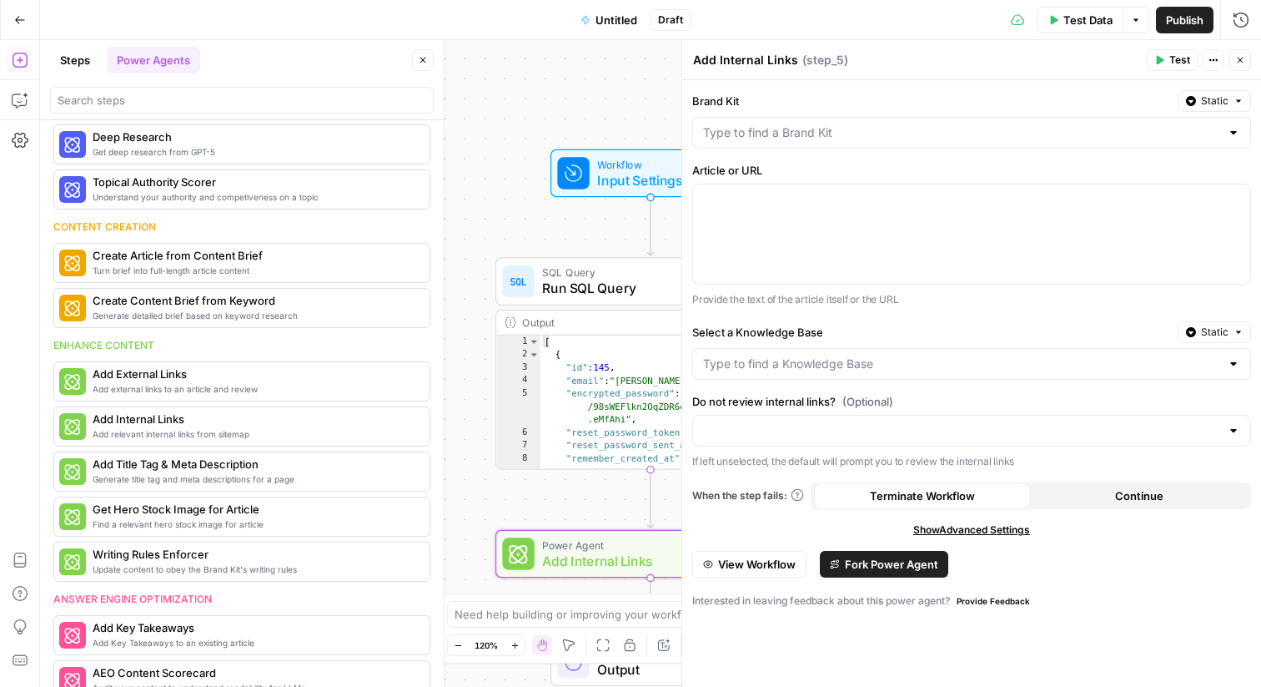
click at [963, 372] on div at bounding box center [971, 364] width 559 height 32
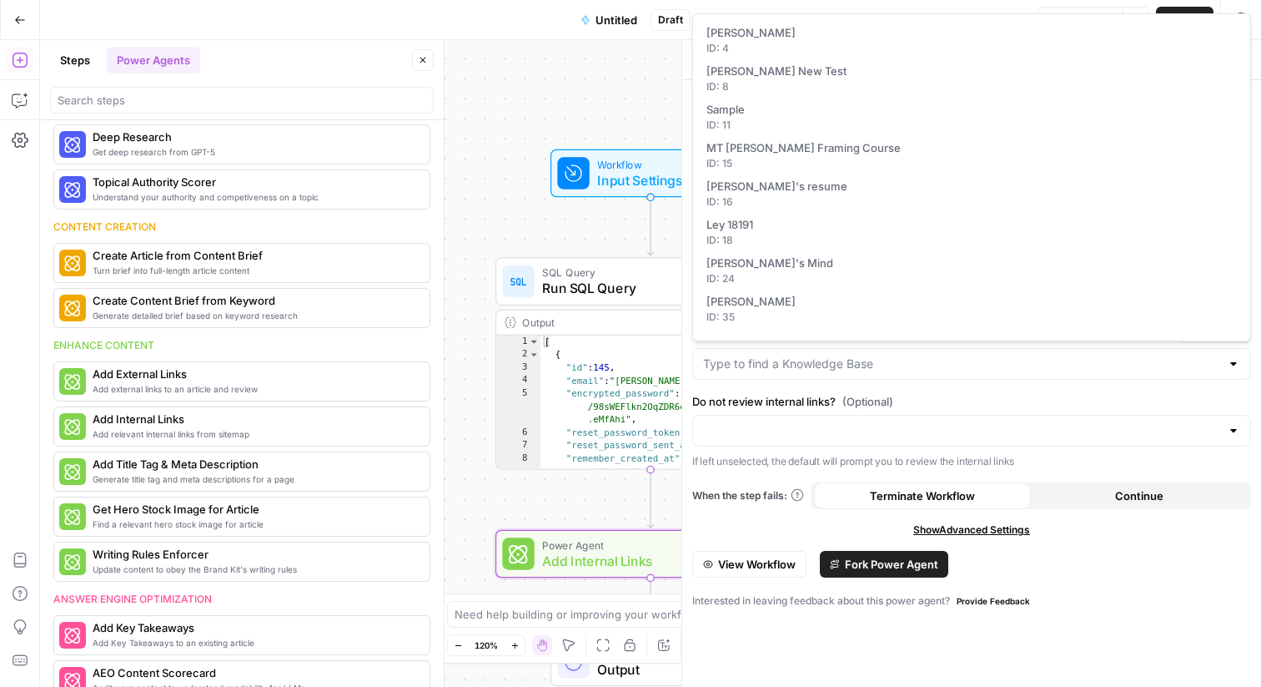
click at [972, 390] on div "Brand Kit Static Article or URL Provide the text of the article itself or the U…" at bounding box center [971, 383] width 579 height 607
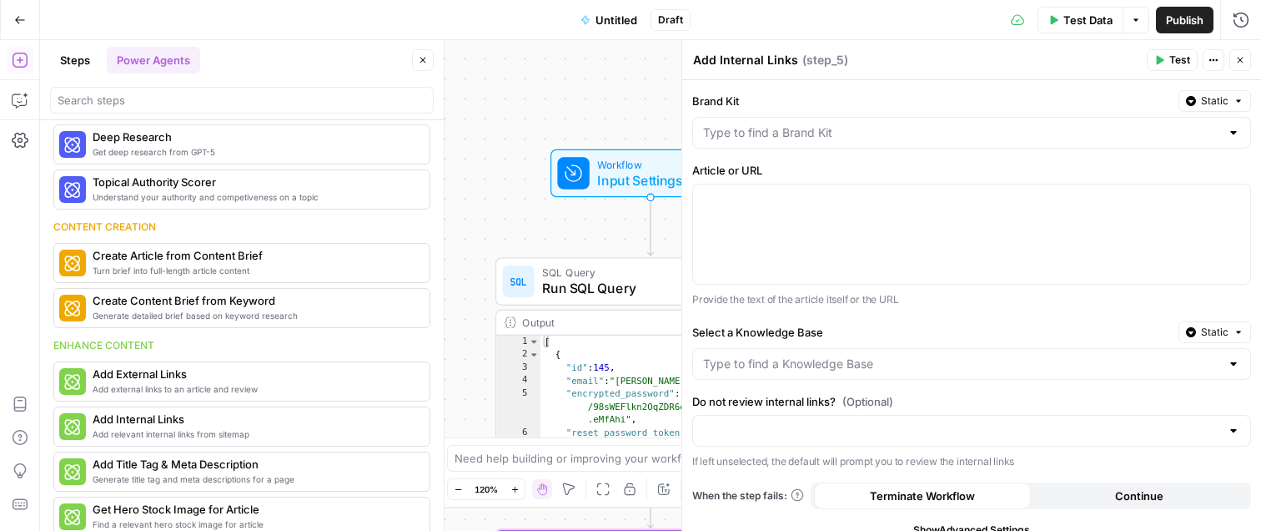
click at [825, 372] on div at bounding box center [971, 364] width 559 height 32
click at [572, 106] on div "Workflow Input Settings Inputs Test Step SQL Query Run SQL Query Step 4 Output …" at bounding box center [650, 285] width 1221 height 491
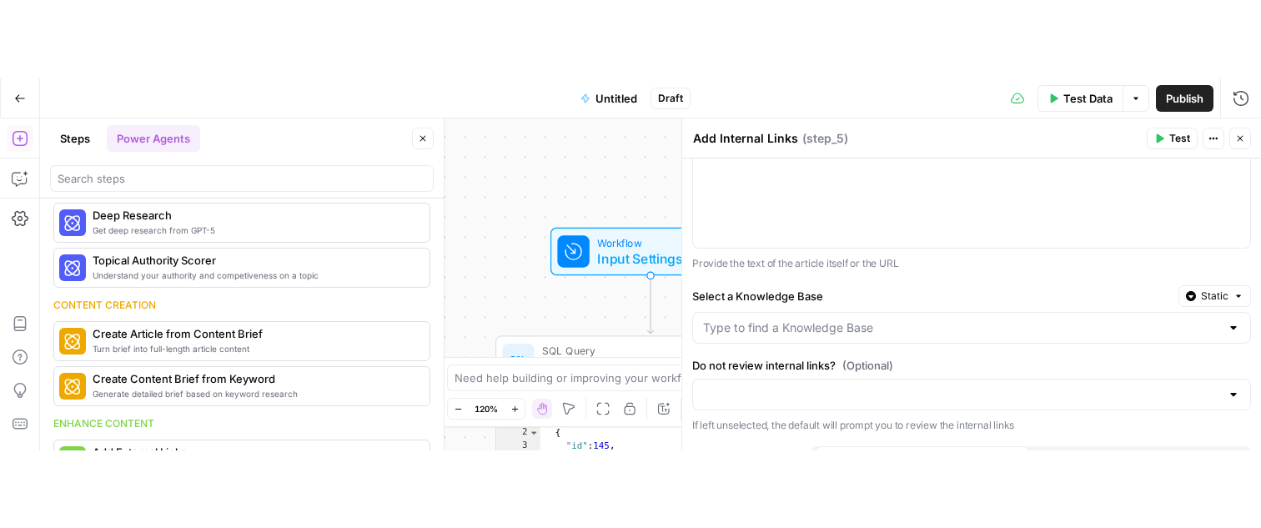
scroll to position [128, 0]
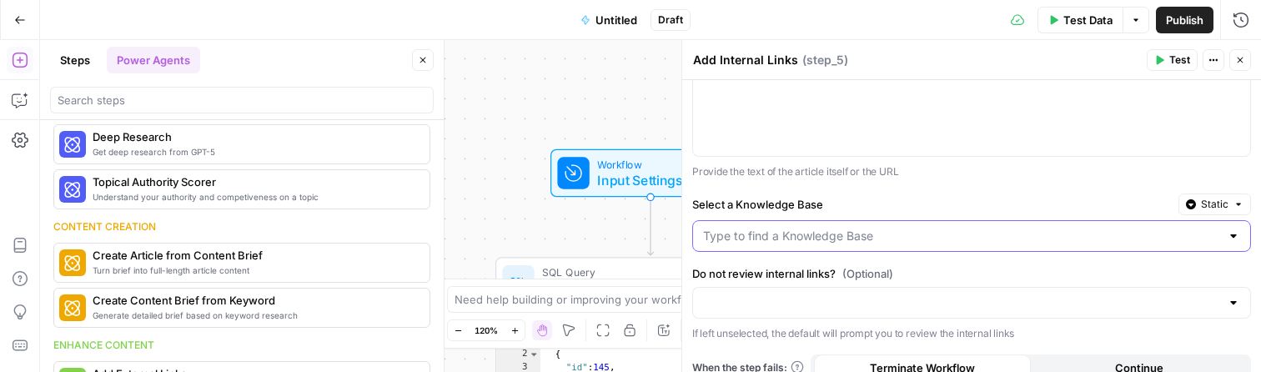
click at [949, 234] on input "Select a Knowledge Base" at bounding box center [961, 236] width 517 height 17
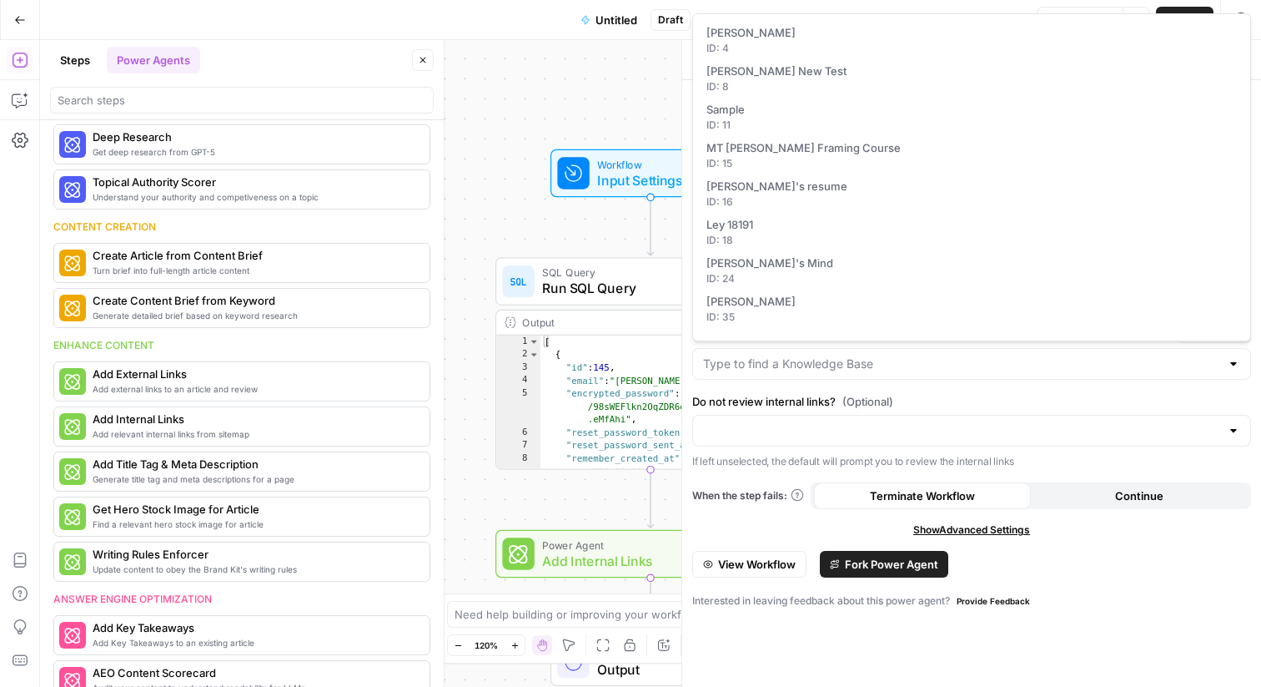
scroll to position [0, 0]
